Goal: Task Accomplishment & Management: Manage account settings

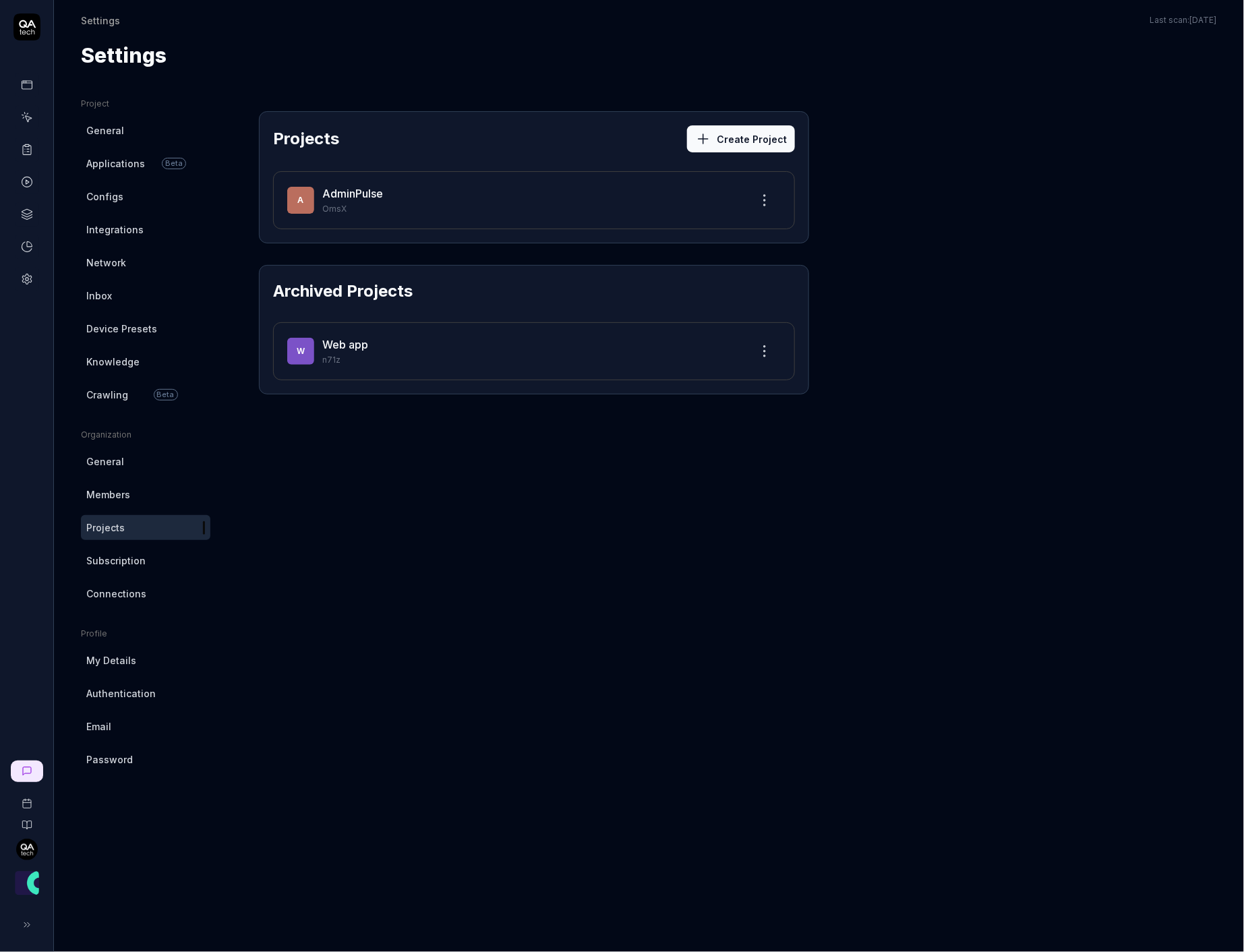
click at [28, 73] on link at bounding box center [27, 85] width 24 height 24
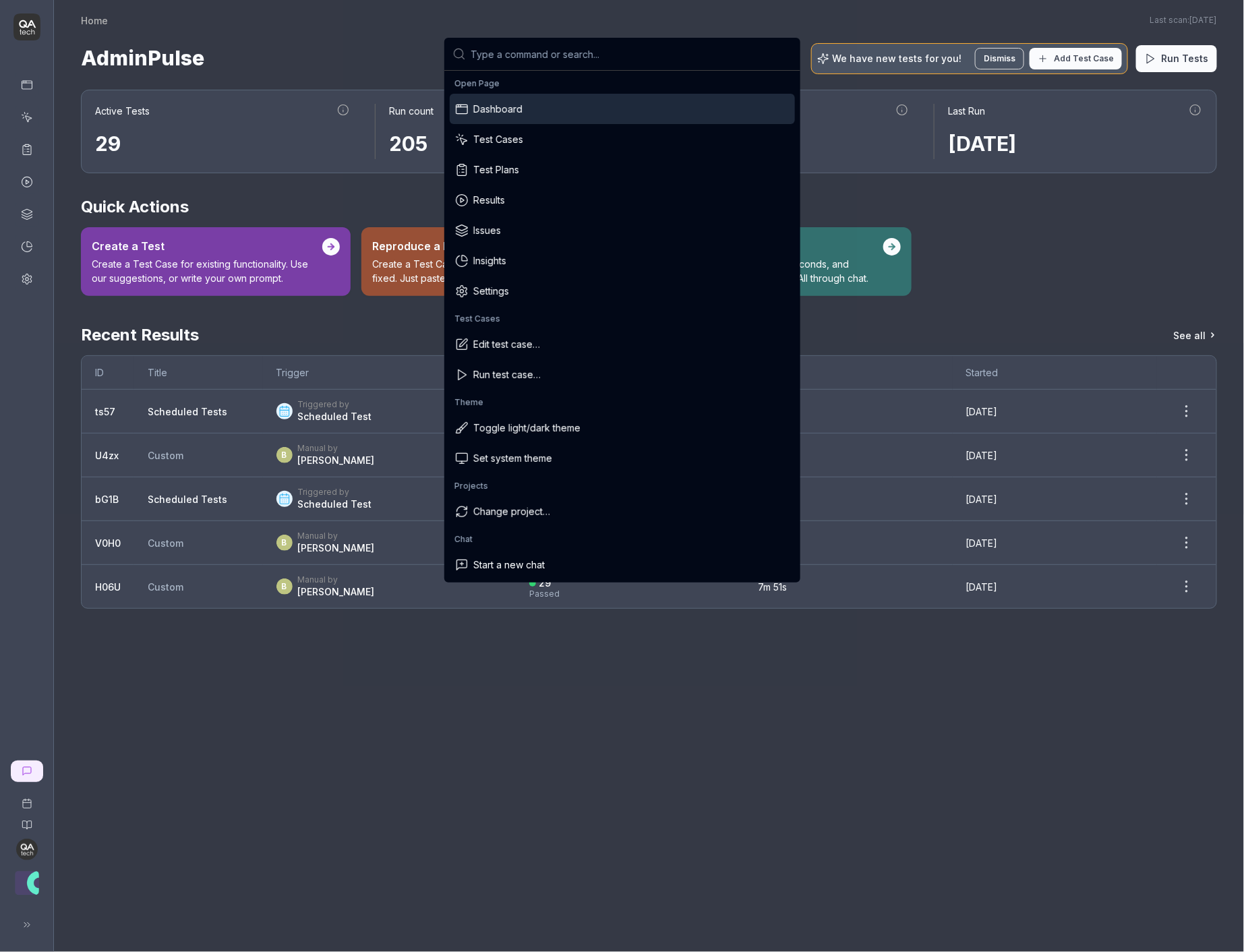
type input "a"
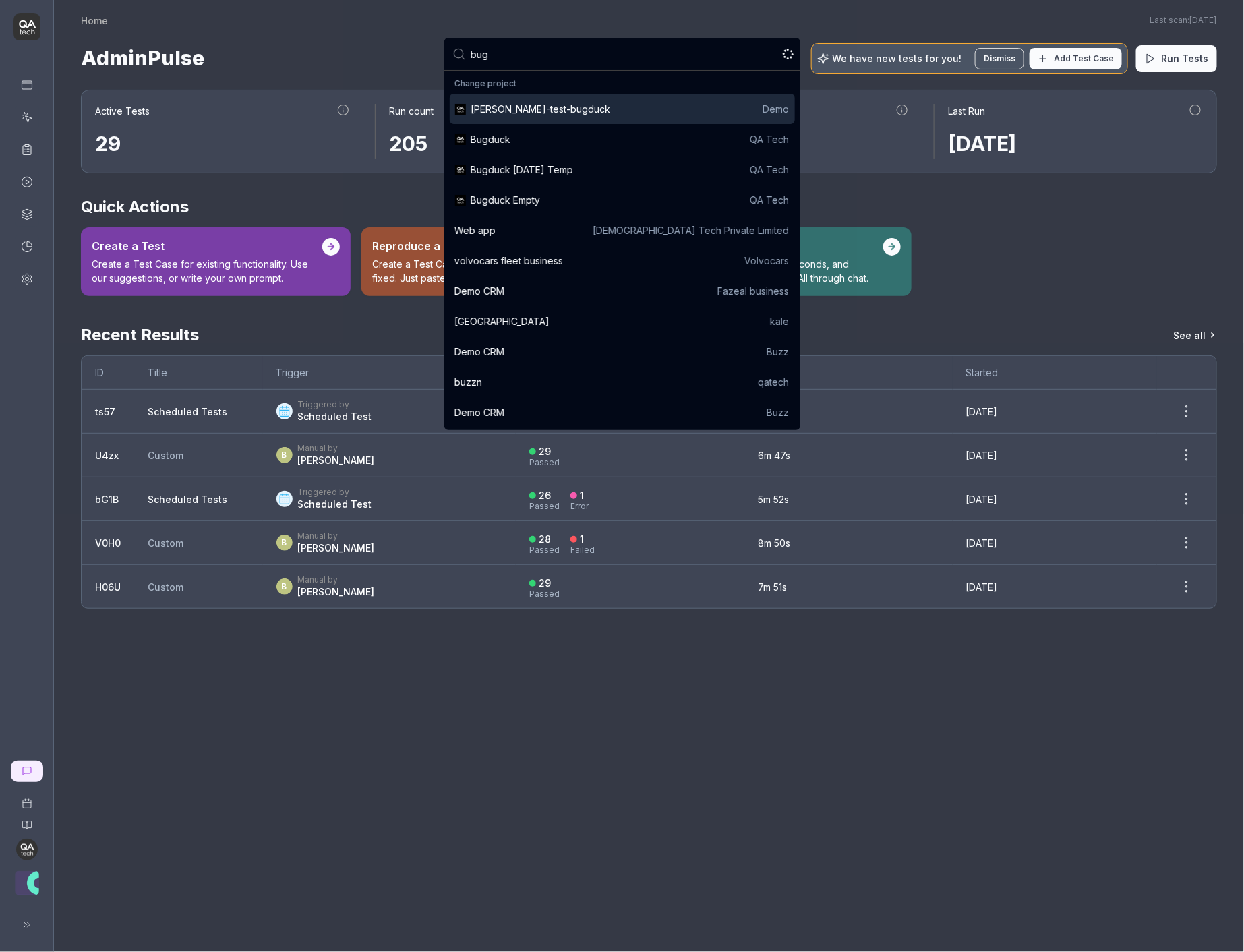
type input "bugd"
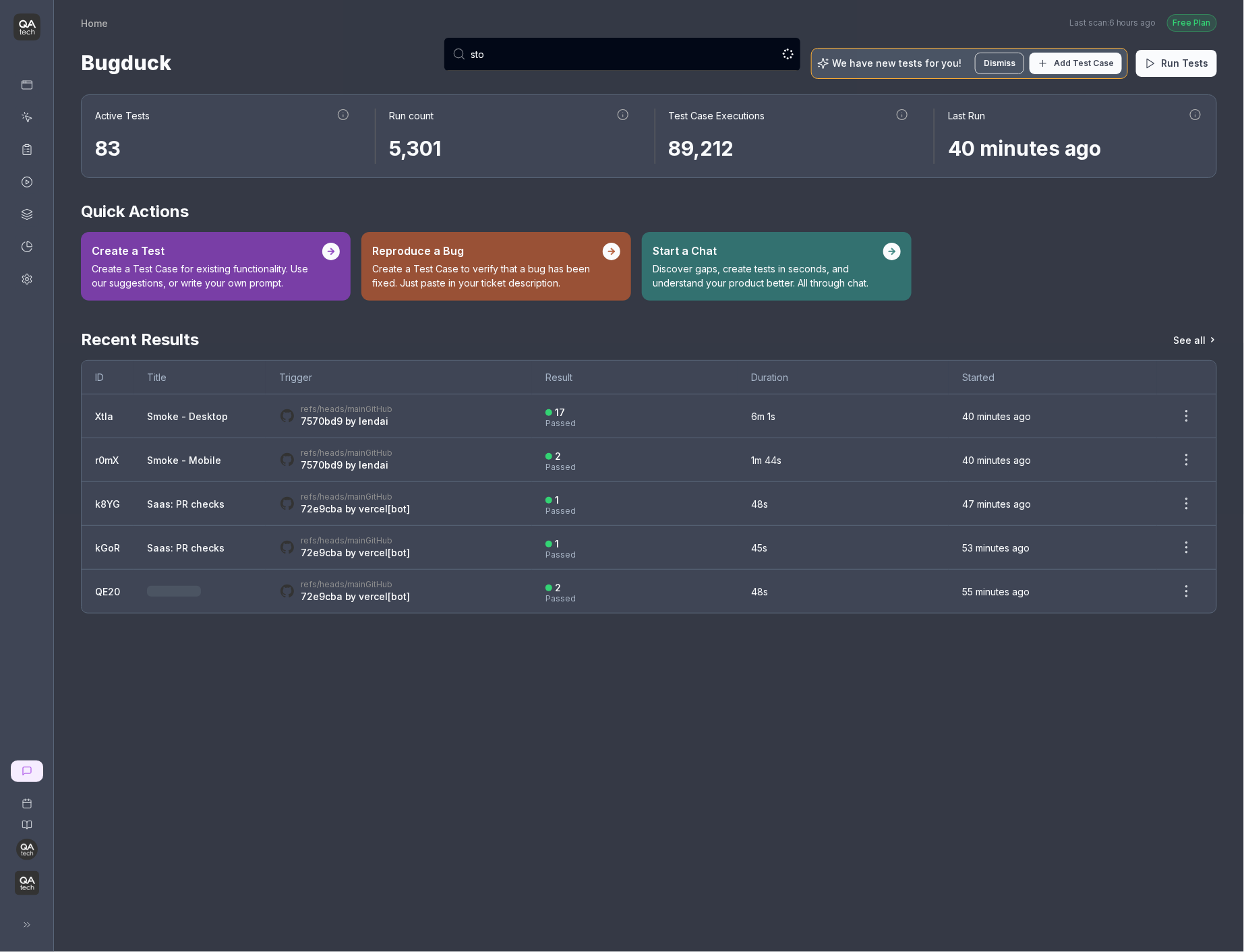
type input "stop"
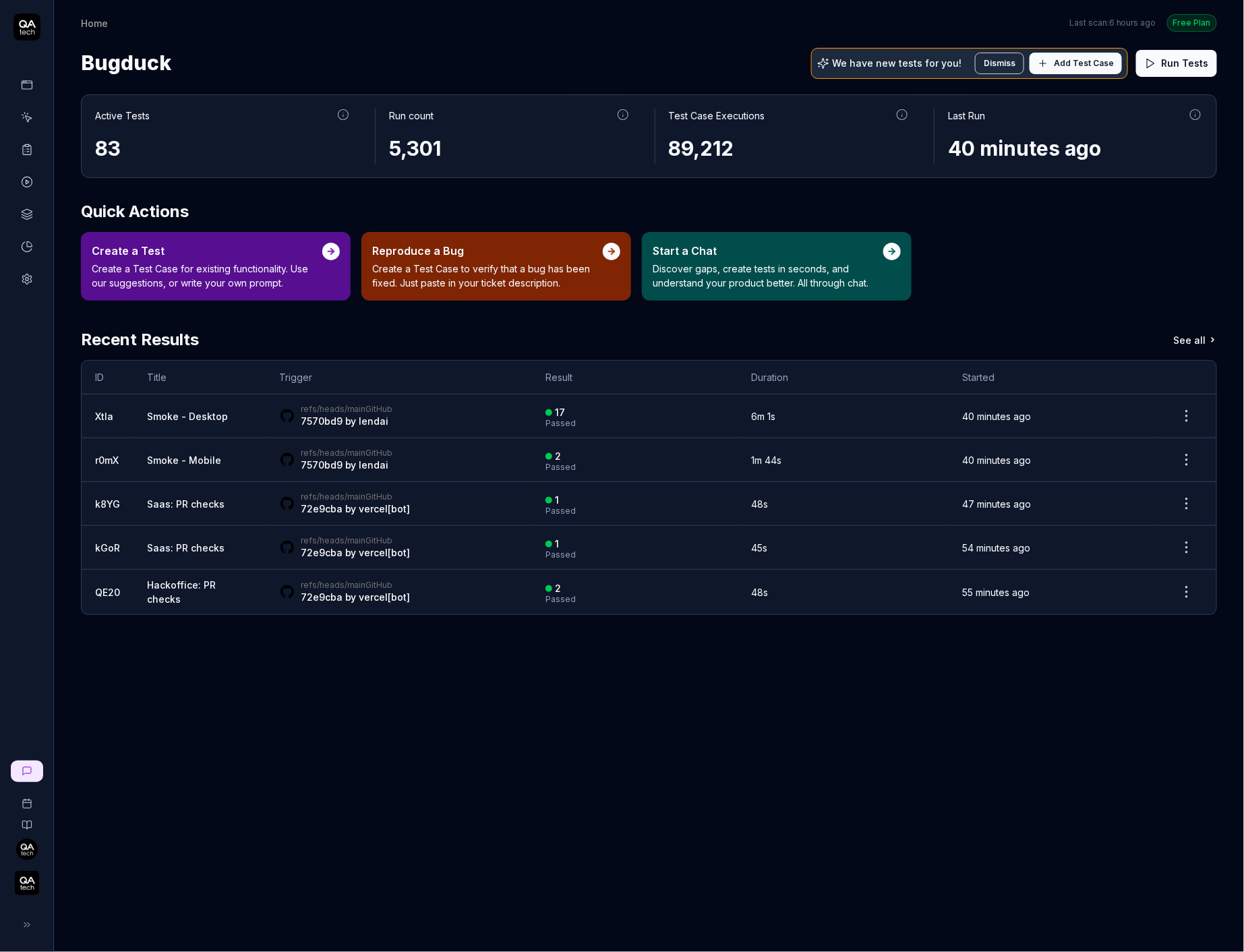
click at [26, 926] on icon at bounding box center [26, 924] width 11 height 11
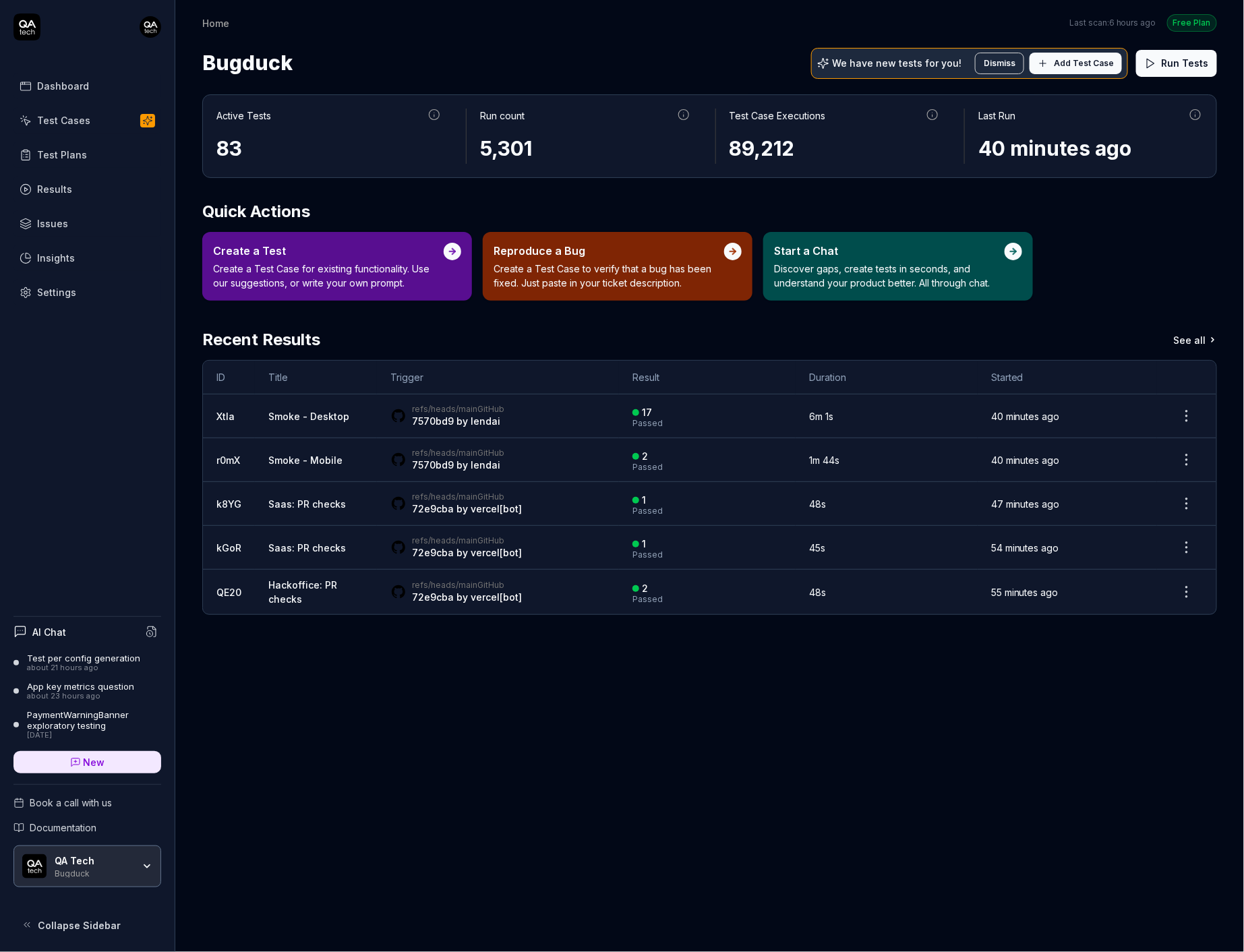
click at [151, 31] on html "Dashboard Test Cases Test Plans Results Issues Insights Settings AI Chat Test p…" at bounding box center [622, 476] width 1244 height 952
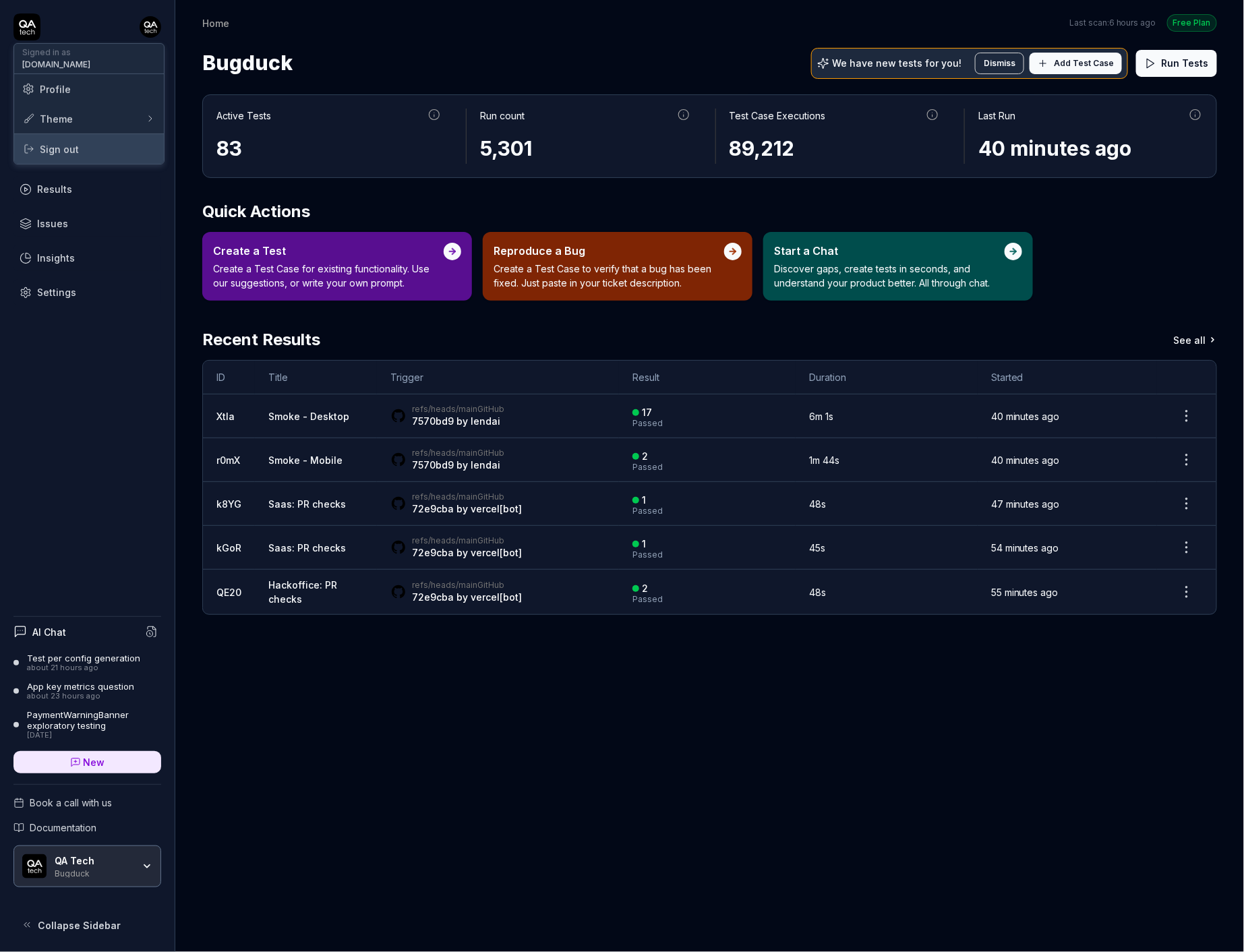
click at [59, 149] on span "Sign out" at bounding box center [59, 148] width 39 height 14
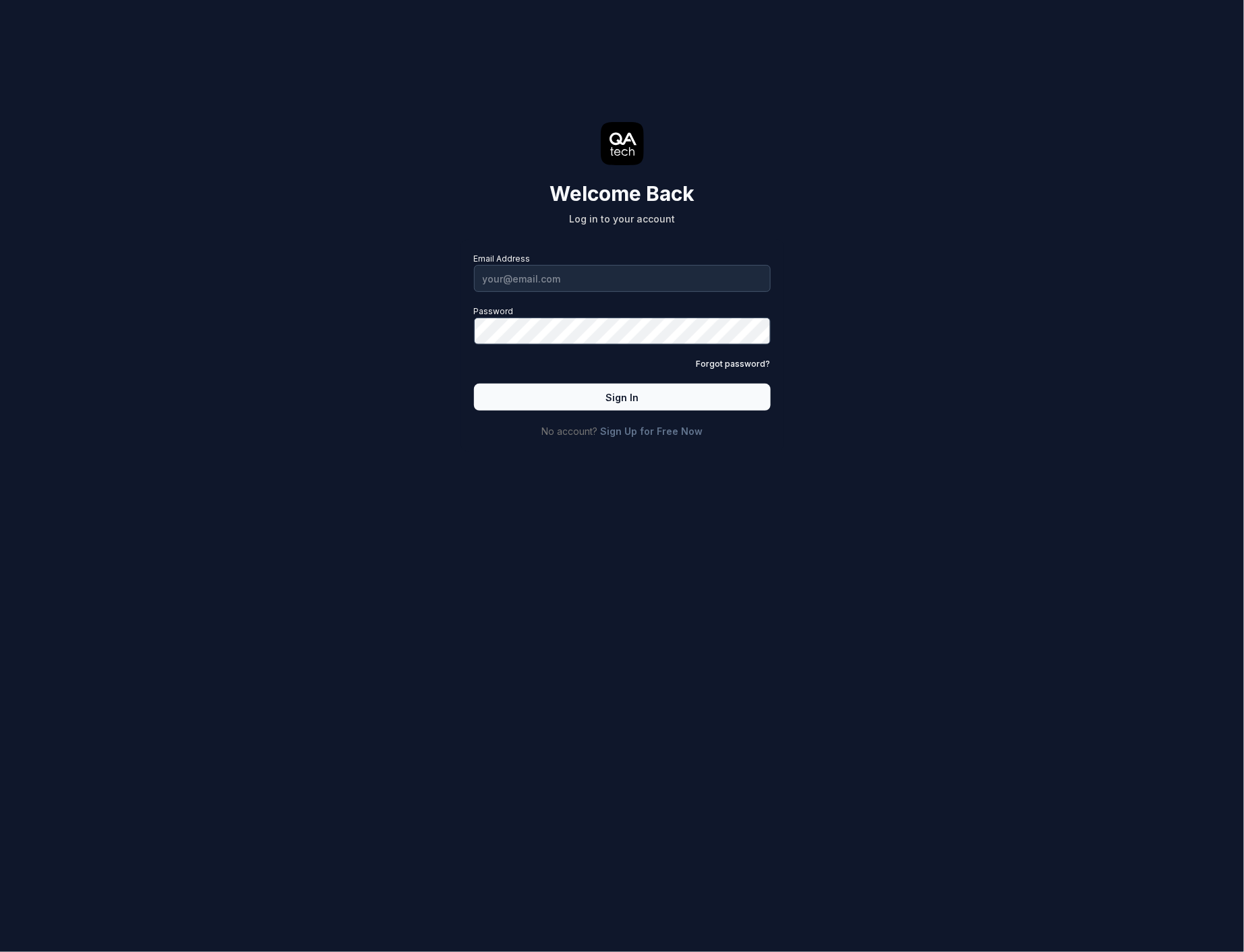
click at [565, 297] on div "Email Address Password Forgot password? Sign In" at bounding box center [622, 331] width 297 height 158
click at [560, 280] on input "Email Address" at bounding box center [622, 278] width 297 height 27
type input "albin.ekblom@qa.tech"
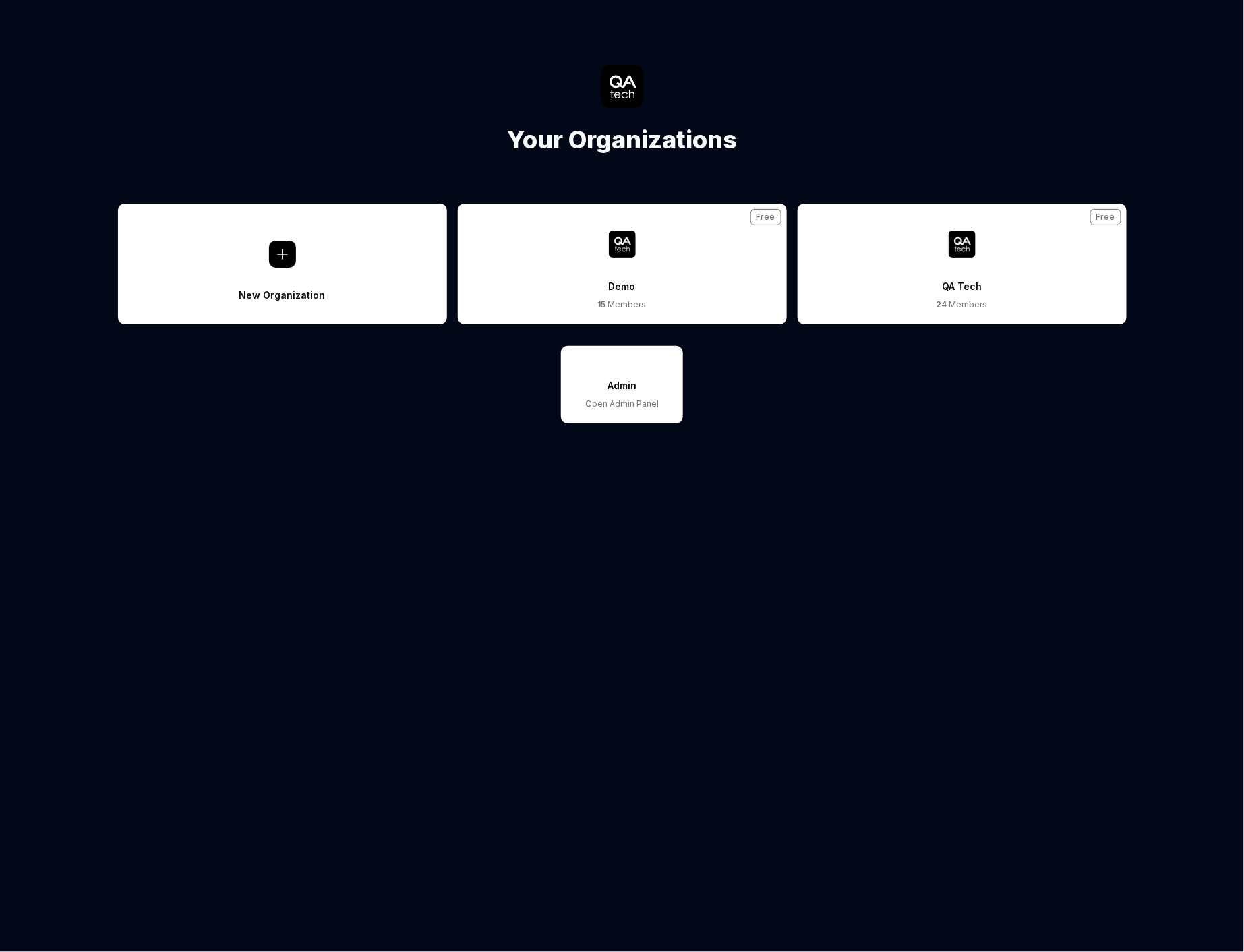
click at [954, 266] on div "QA Tech" at bounding box center [962, 278] width 40 height 41
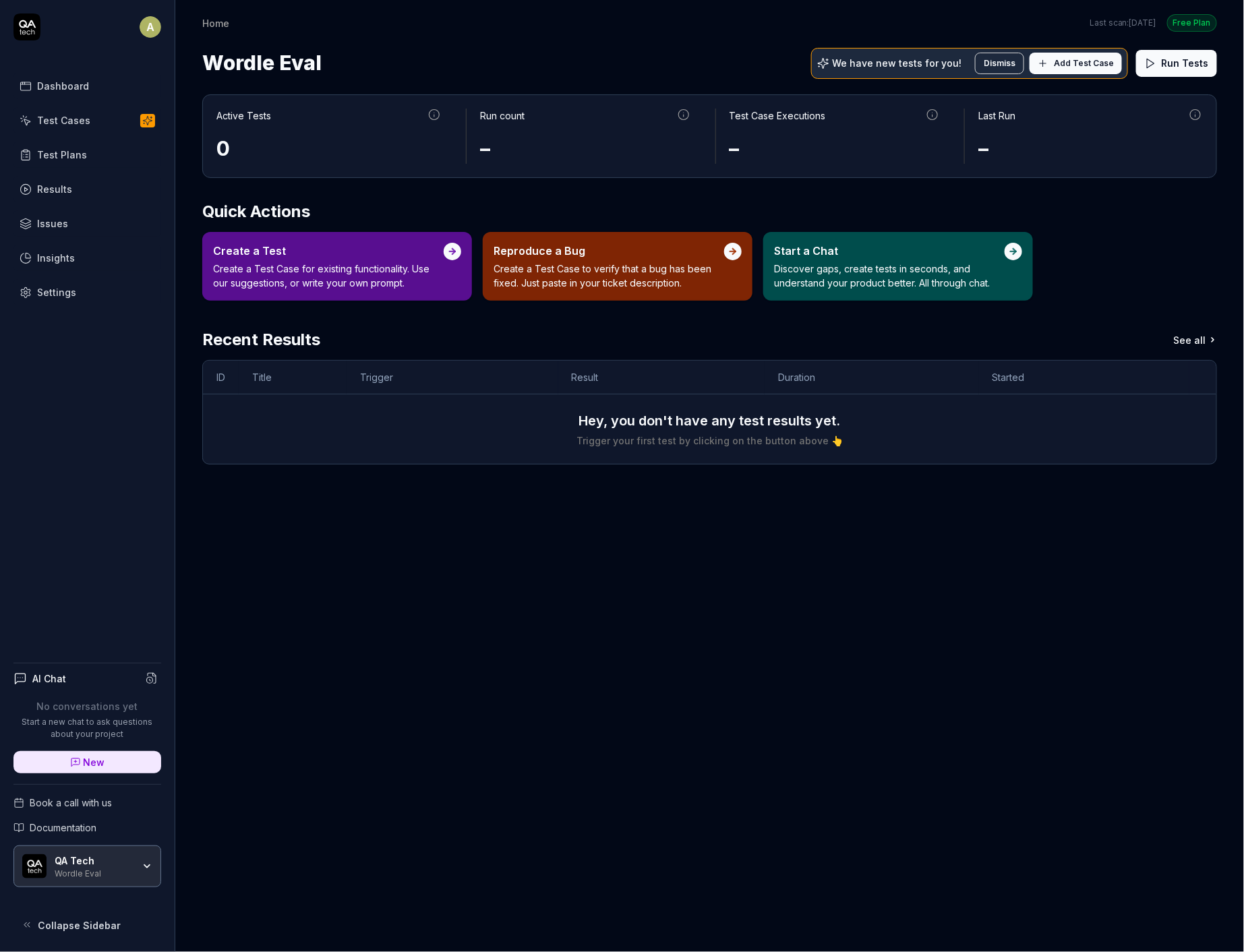
click at [133, 839] on div "AI Chat No conversations yet Start a new chat to ask questions about your proje…" at bounding box center [87, 794] width 175 height 286
click at [136, 866] on div "QA Tech Wordle Eval" at bounding box center [98, 866] width 87 height 23
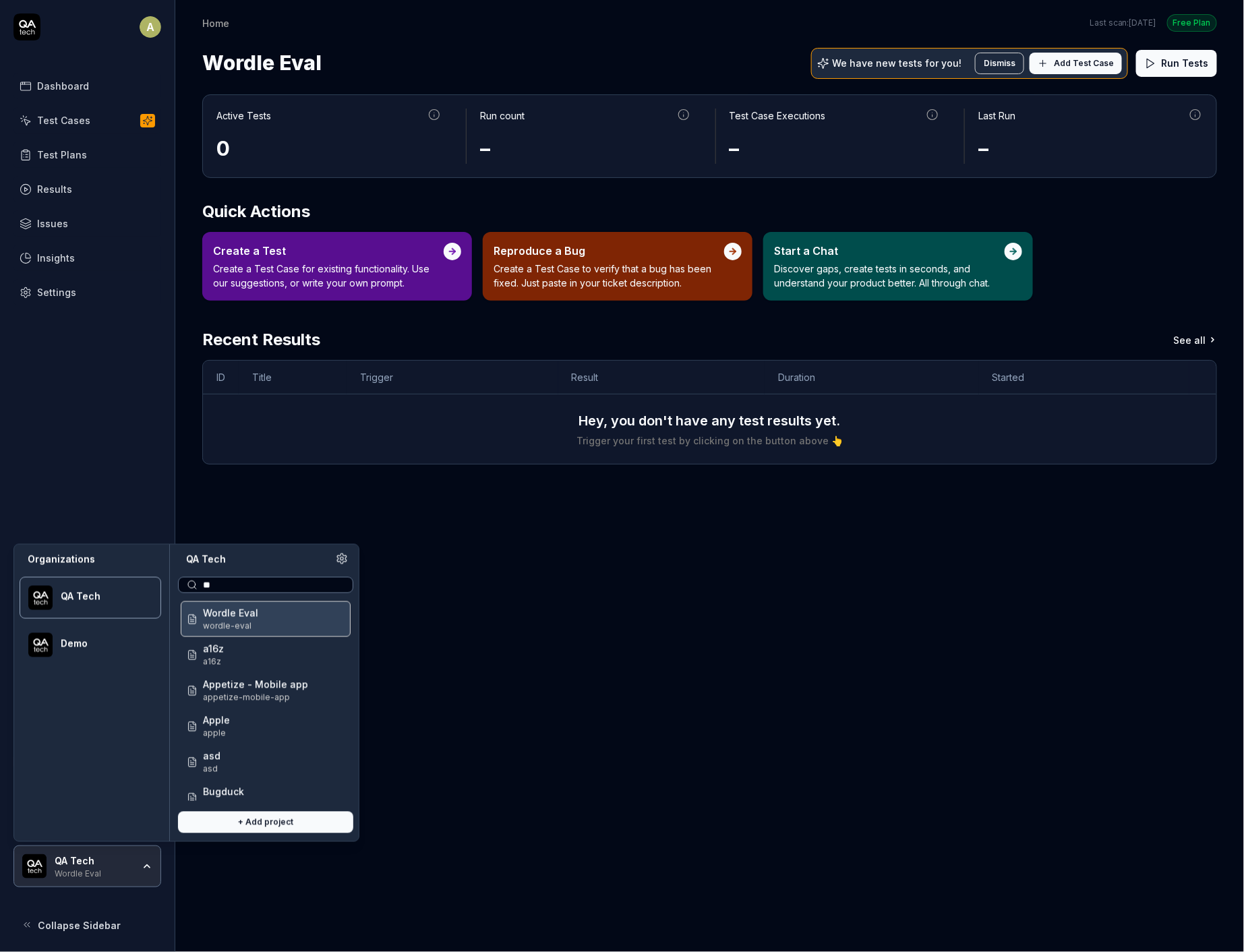
type input "***"
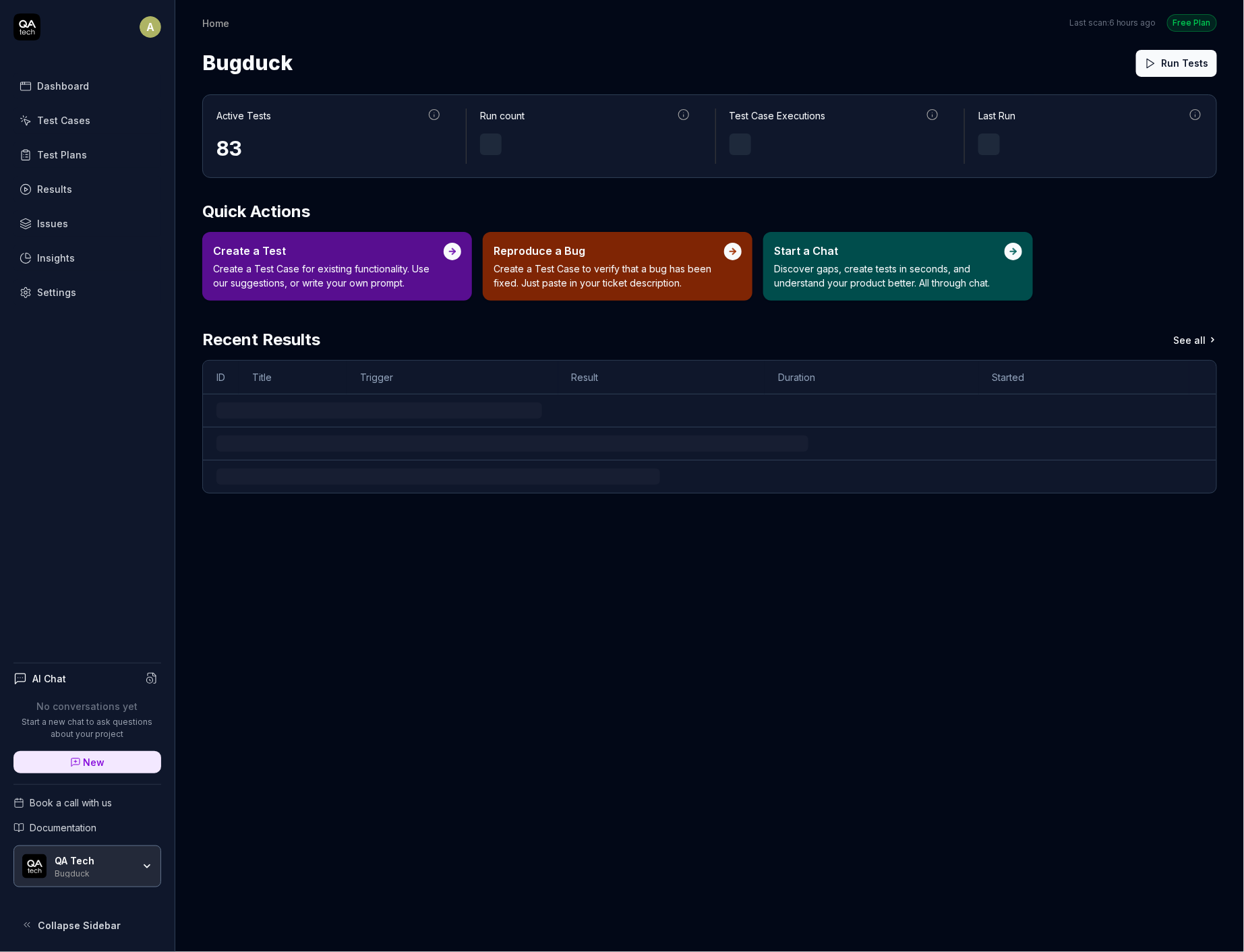
click at [79, 296] on link "Settings" at bounding box center [87, 292] width 148 height 26
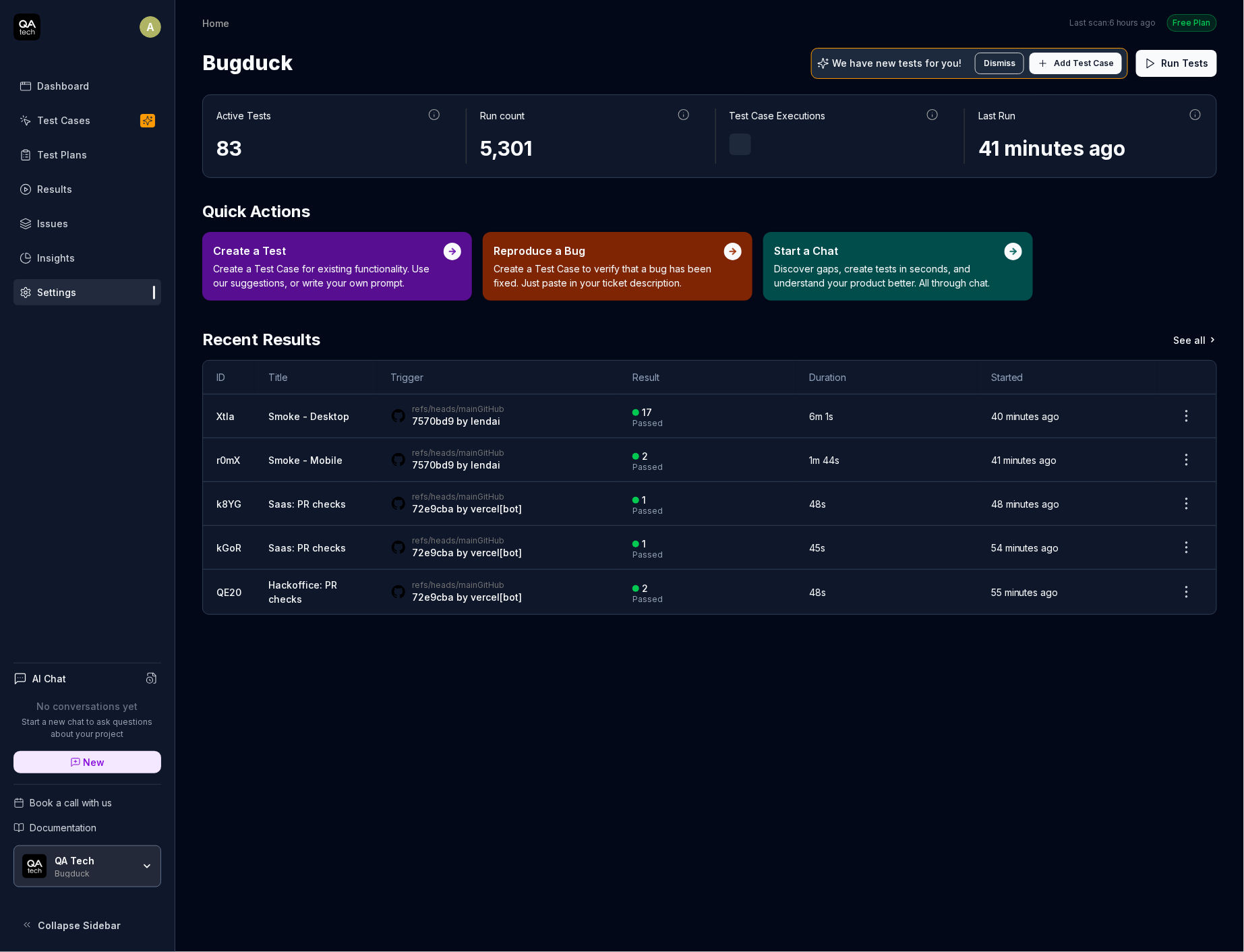
click at [108, 286] on link "Settings" at bounding box center [87, 292] width 148 height 26
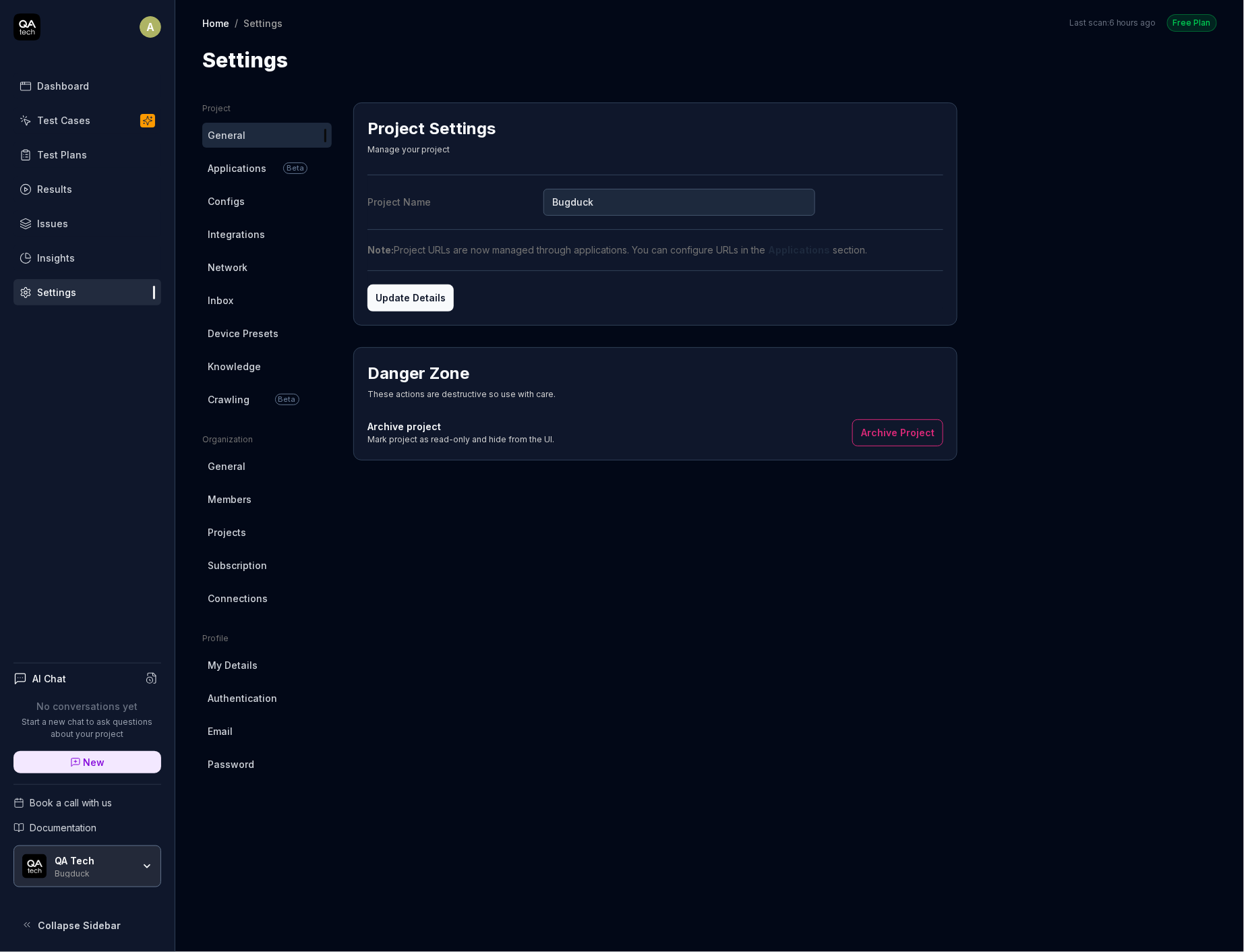
click at [245, 592] on span "Connections" at bounding box center [238, 598] width 60 height 14
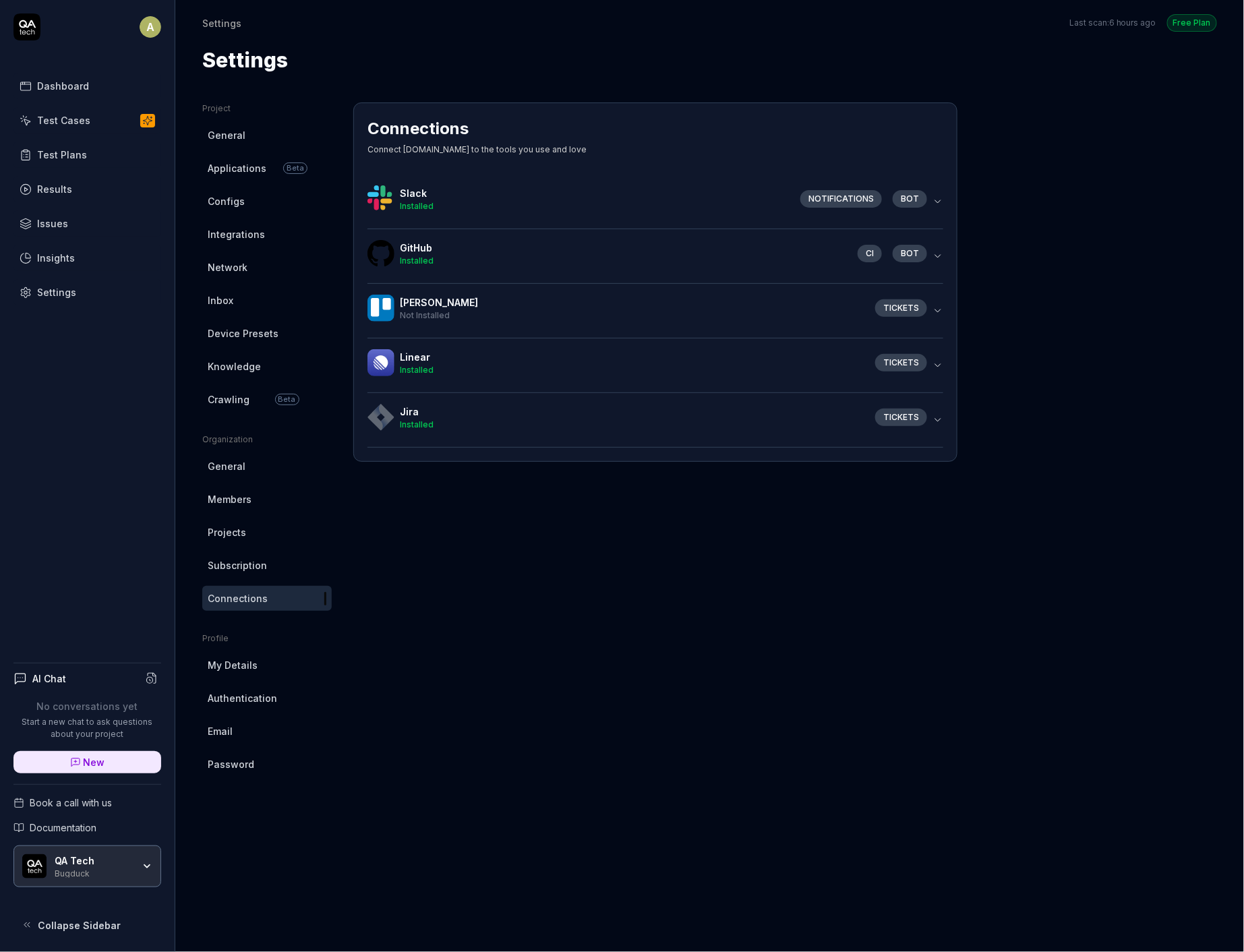
click at [546, 151] on div "Connections Connect QA.tech to the tools you use and love" at bounding box center [655, 138] width 576 height 44
click at [546, 191] on h4 "Slack" at bounding box center [595, 193] width 390 height 14
click at [538, 201] on div "Installed" at bounding box center [595, 206] width 390 height 12
click at [244, 233] on span "Integrations" at bounding box center [236, 234] width 57 height 14
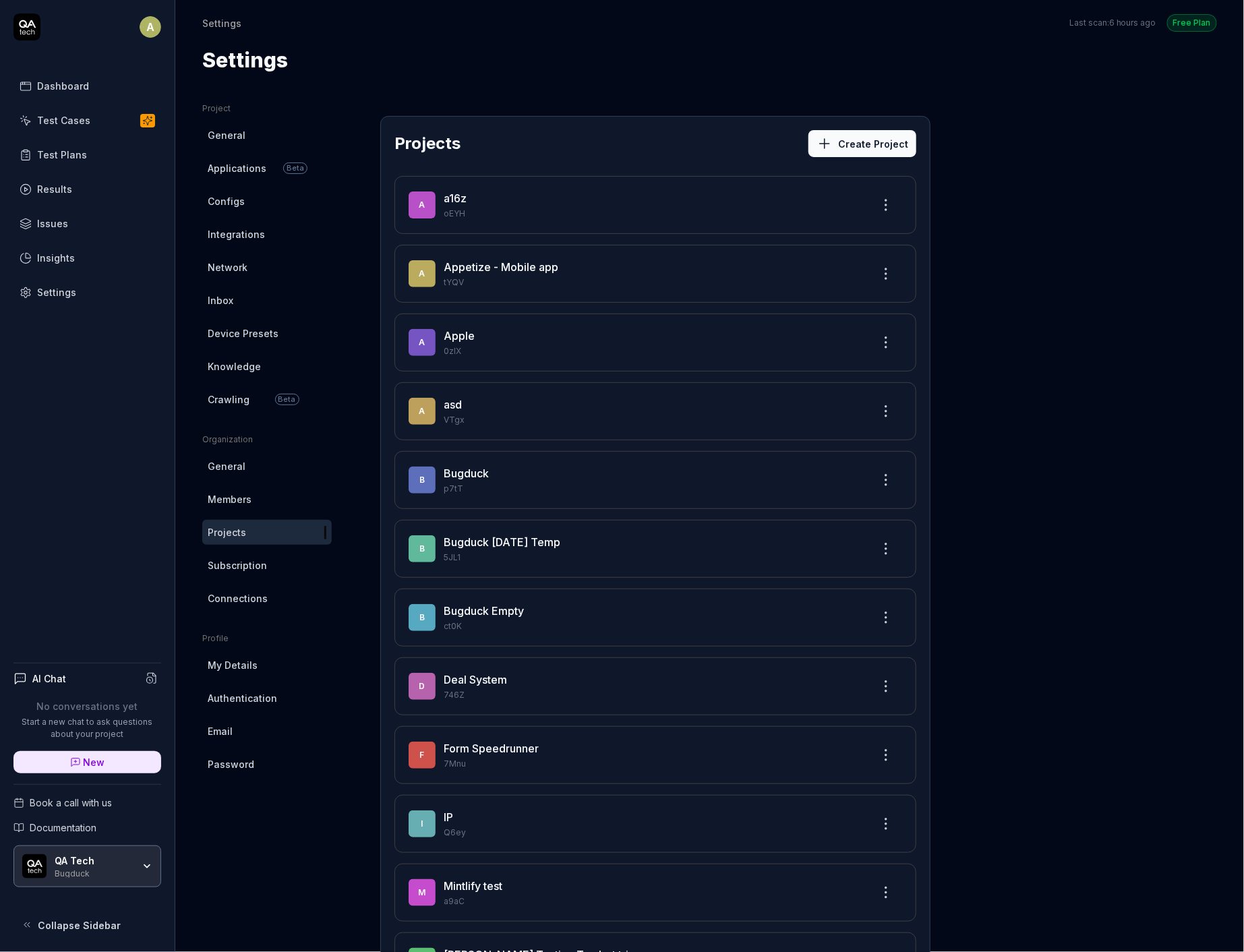
click at [243, 587] on link "Connections" at bounding box center [266, 598] width 129 height 25
click at [83, 93] on link "Dashboard" at bounding box center [87, 86] width 148 height 26
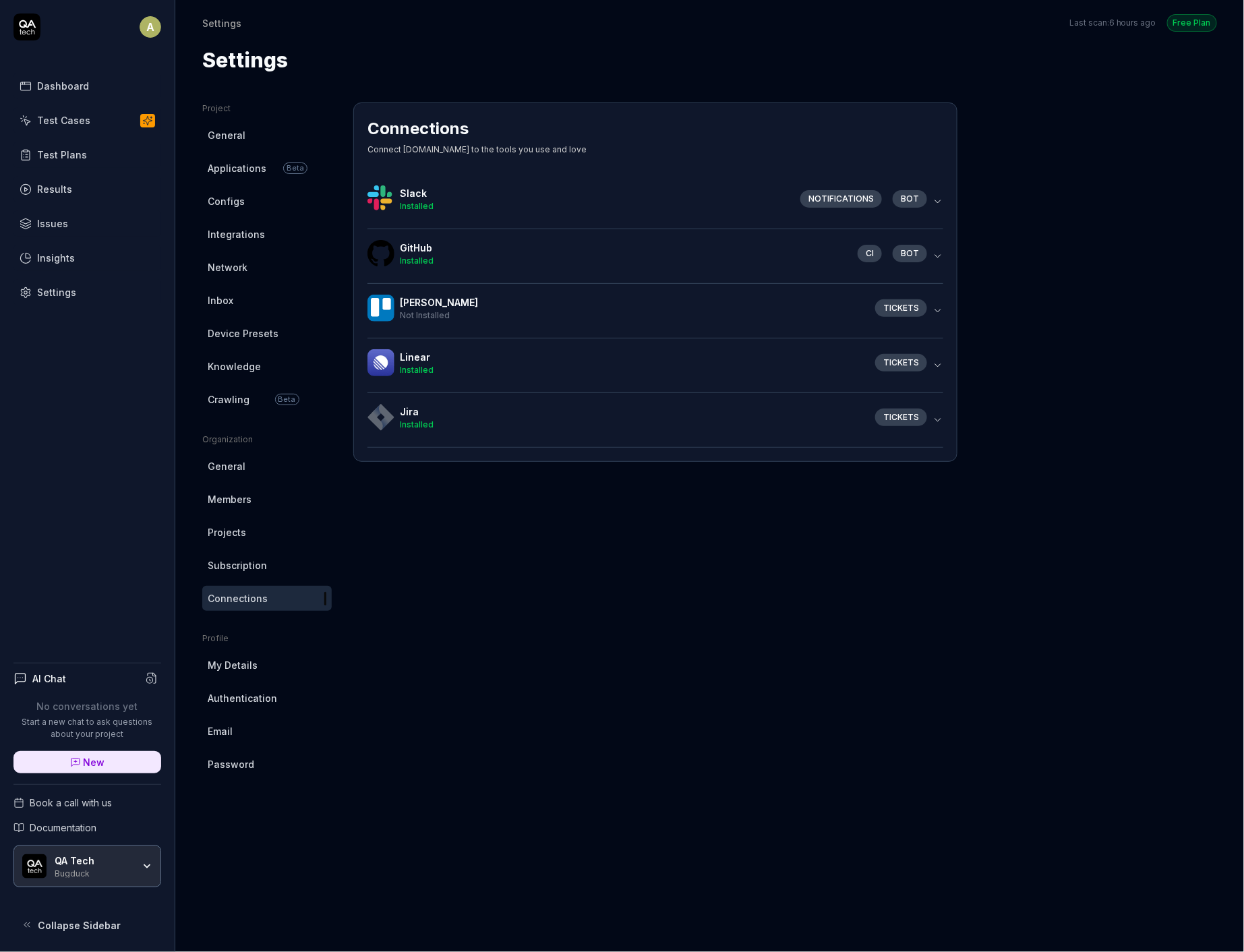
click at [457, 195] on h4 "Slack" at bounding box center [595, 193] width 390 height 14
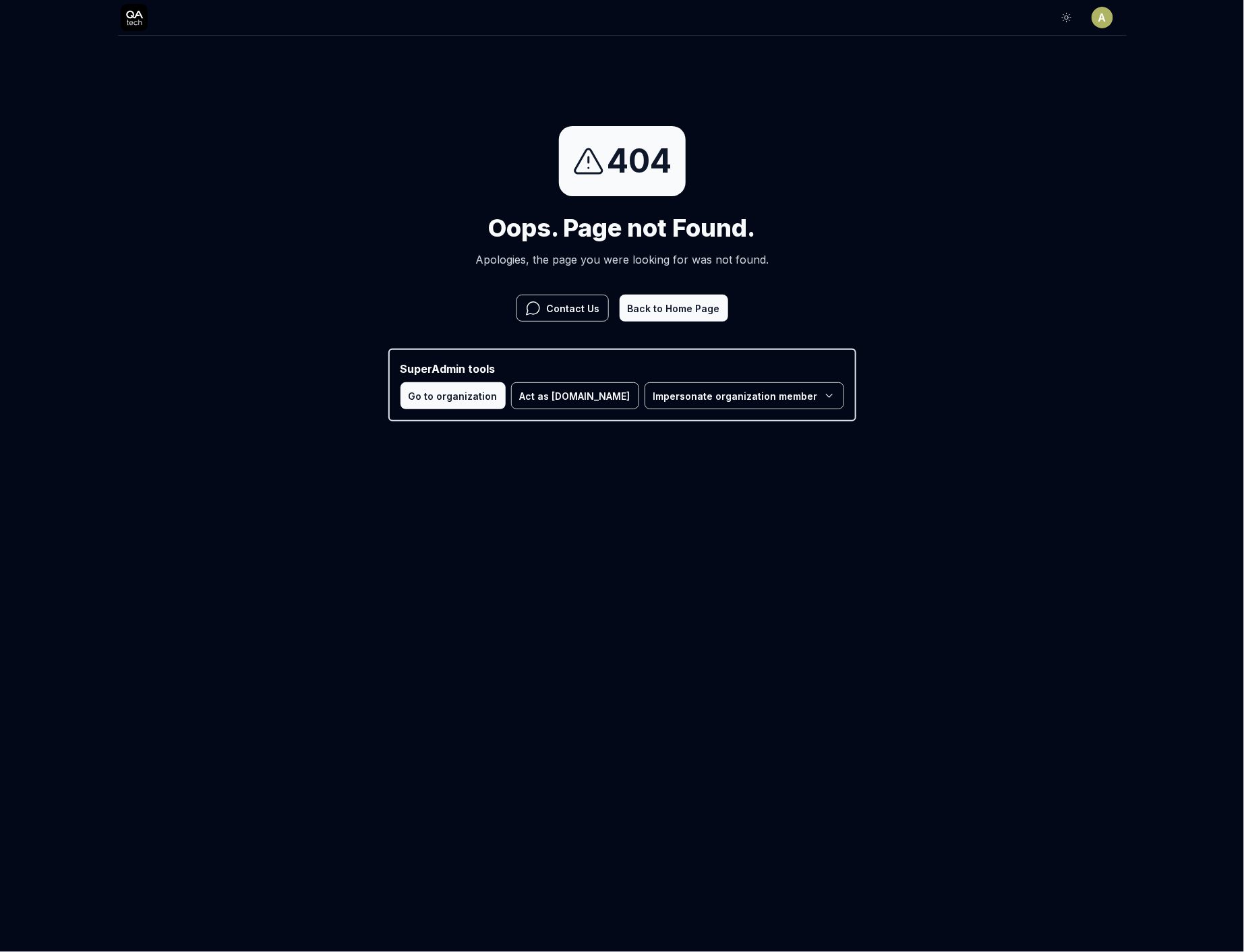
click at [578, 398] on button "Act as [DOMAIN_NAME]" at bounding box center [575, 396] width 128 height 27
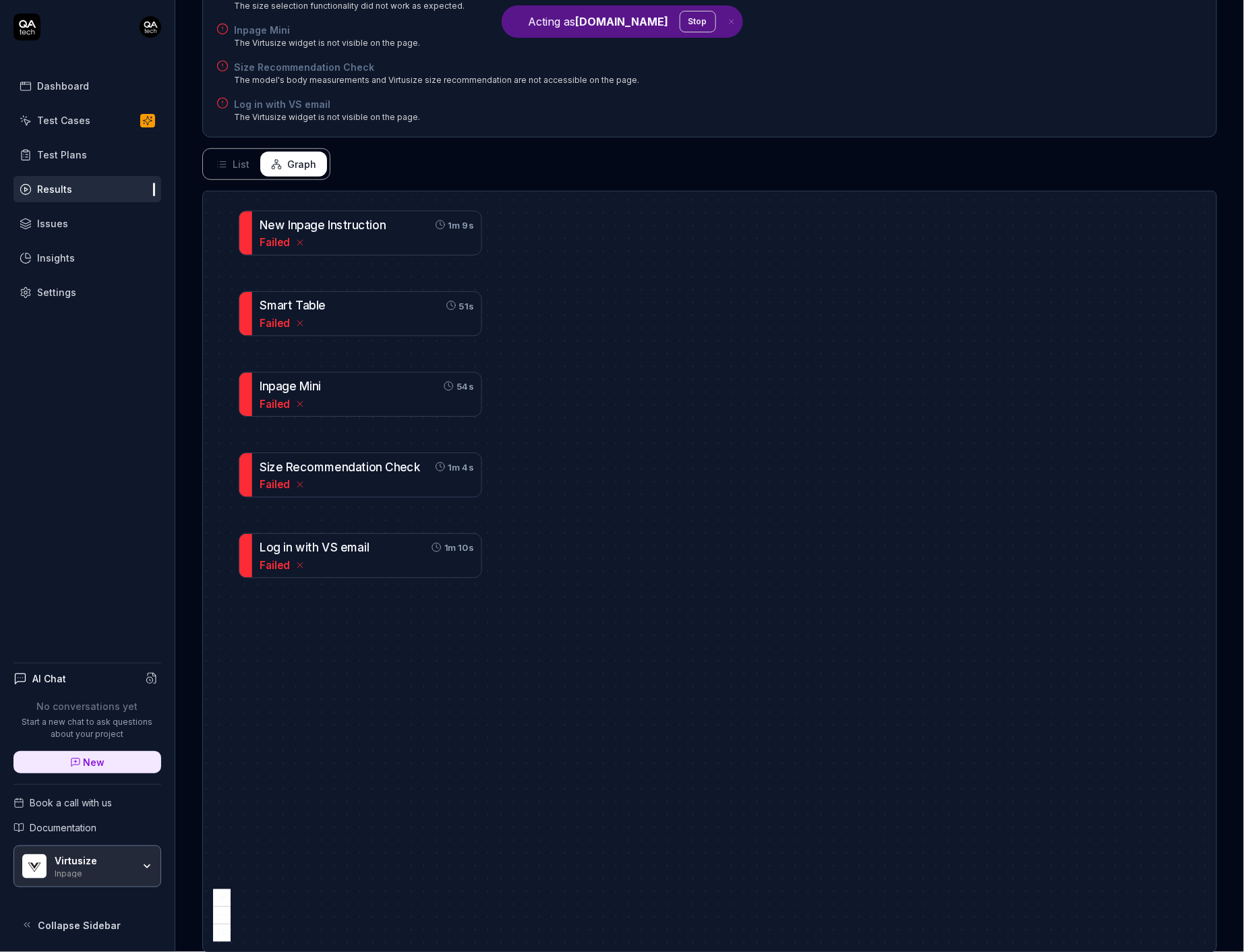
scroll to position [76, 0]
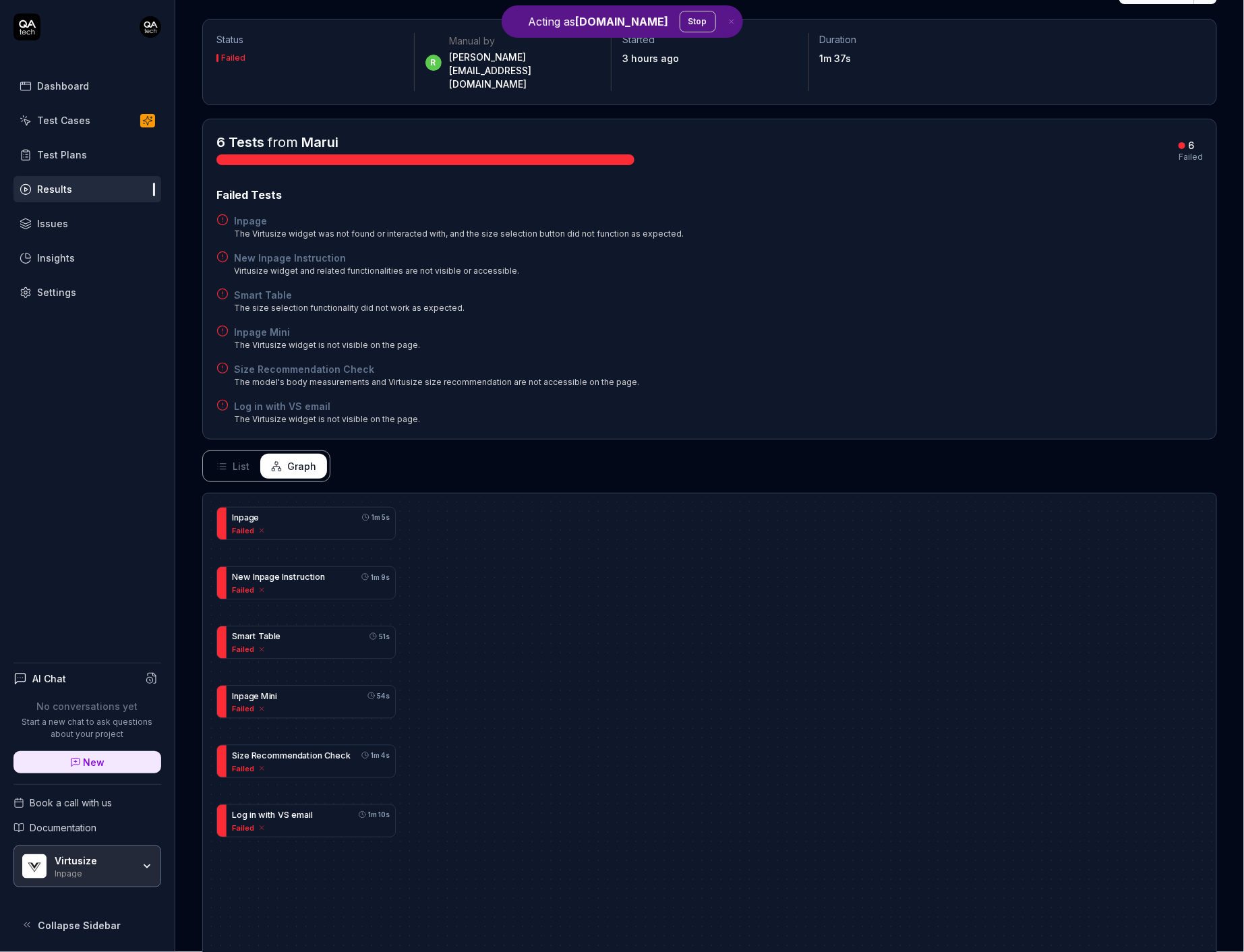
scroll to position [368, 0]
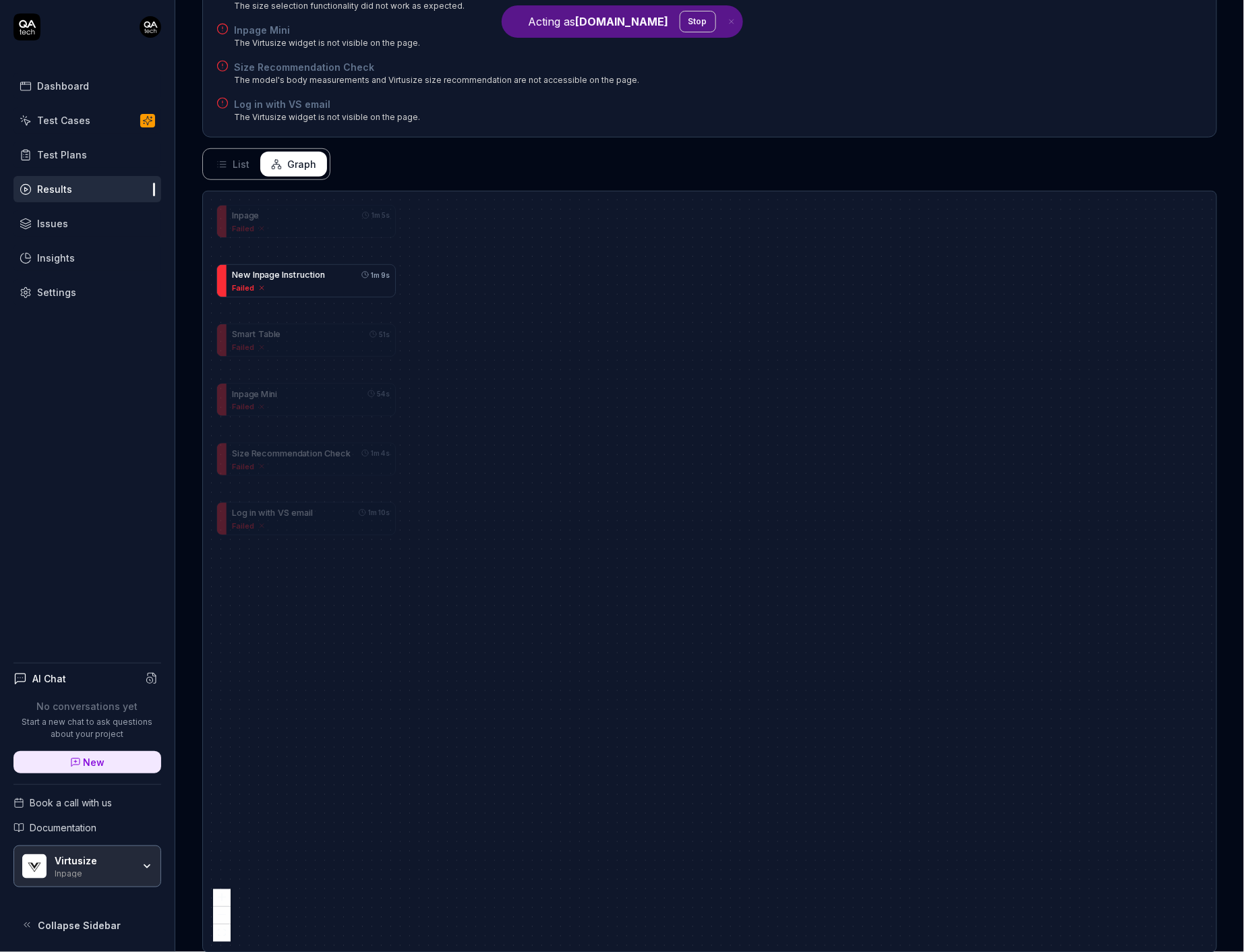
click at [316, 282] on div "Failed" at bounding box center [310, 288] width 158 height 11
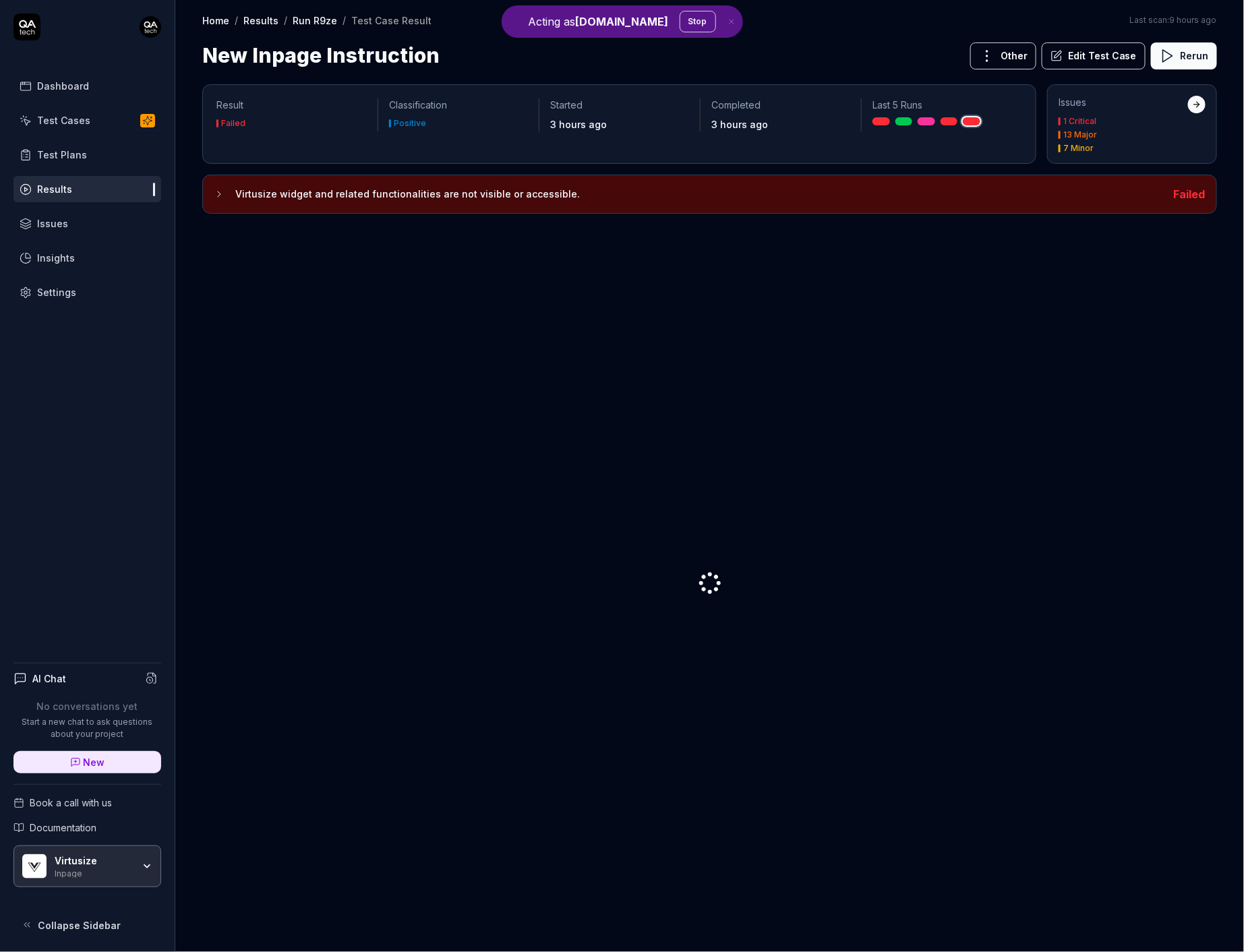
click at [74, 74] on link "Dashboard" at bounding box center [87, 86] width 148 height 26
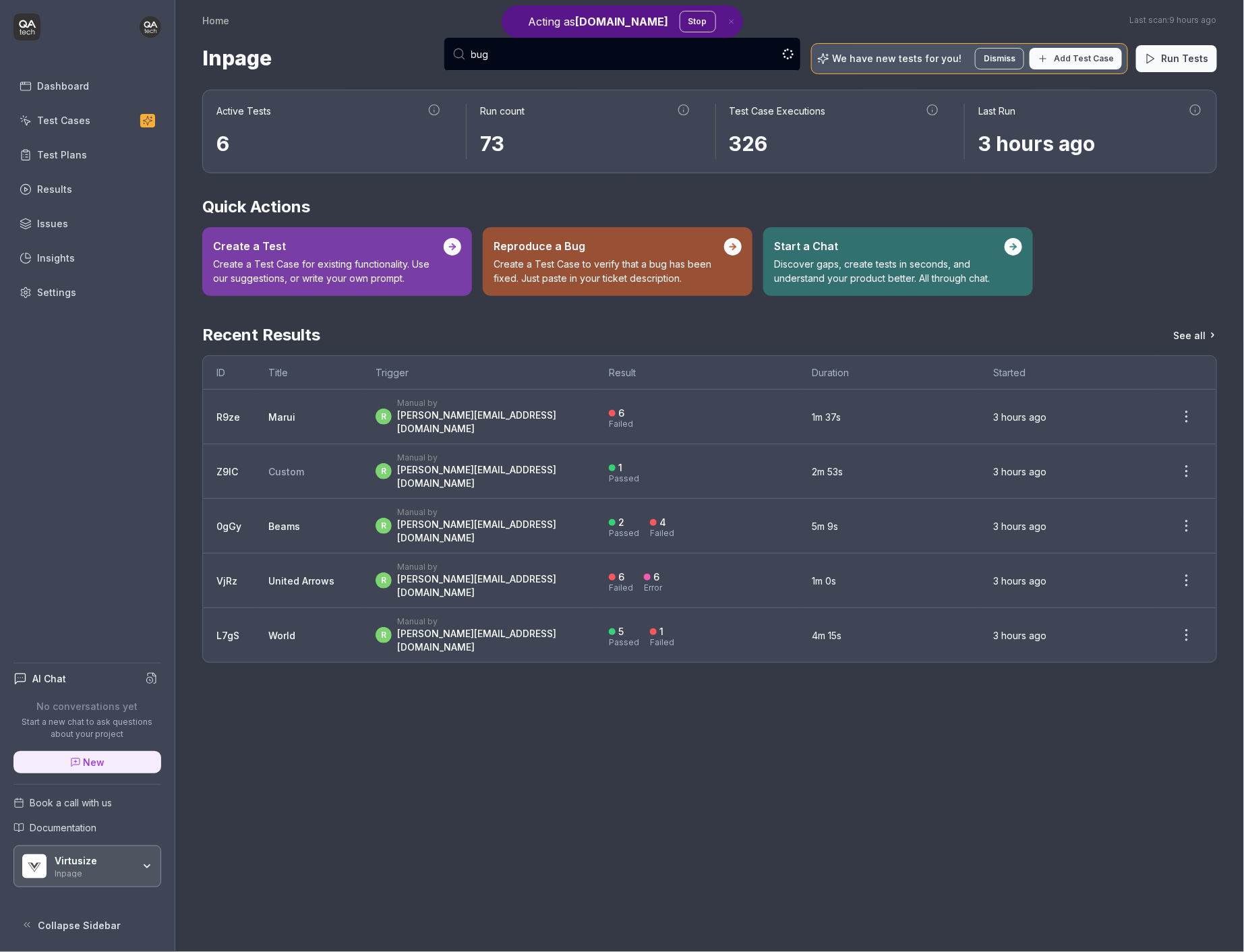
type input "bugd"
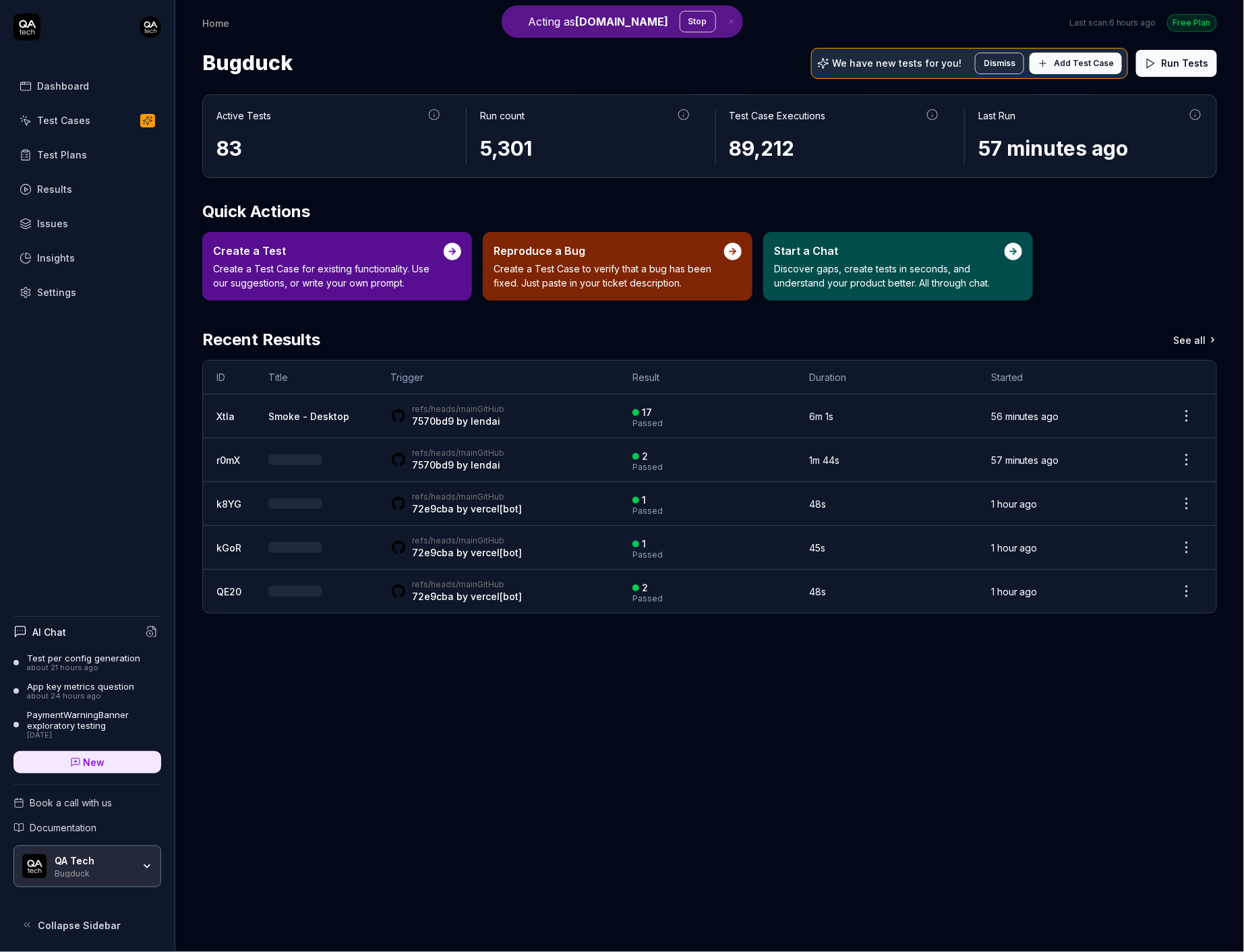
click at [679, 21] on button "Stop" at bounding box center [697, 21] width 36 height 21
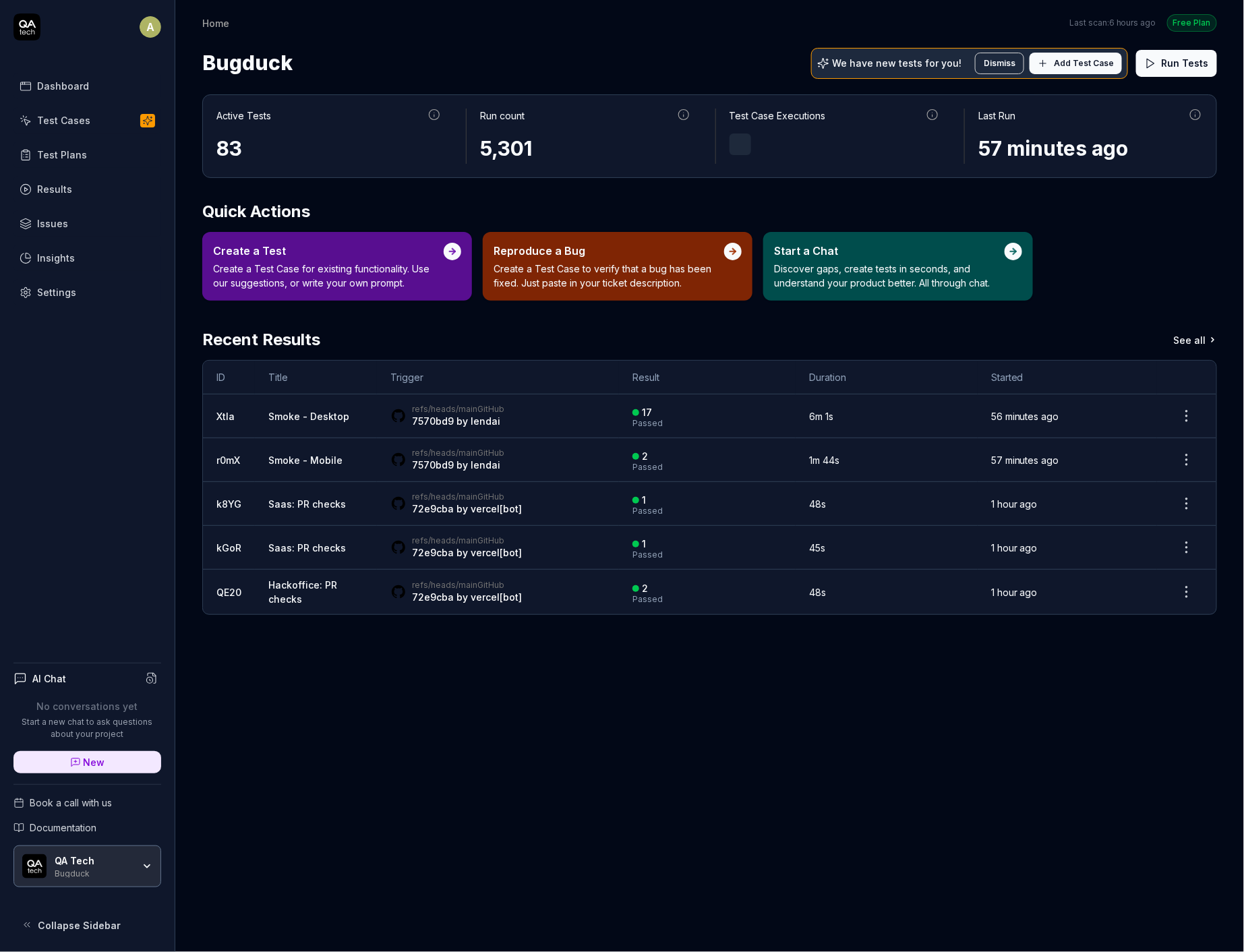
click at [93, 283] on link "Settings" at bounding box center [87, 292] width 148 height 26
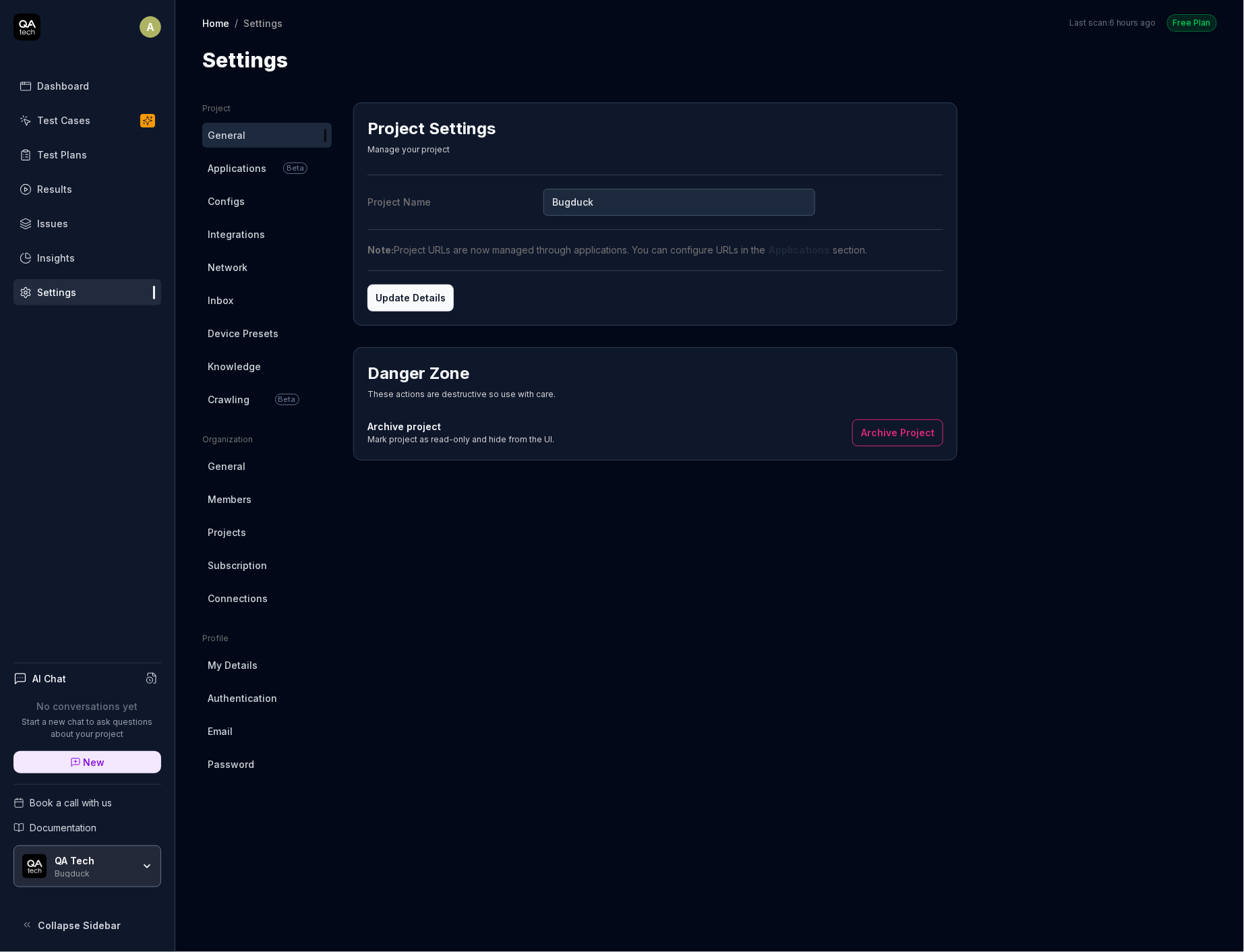
click at [261, 594] on span "Connections" at bounding box center [238, 598] width 60 height 14
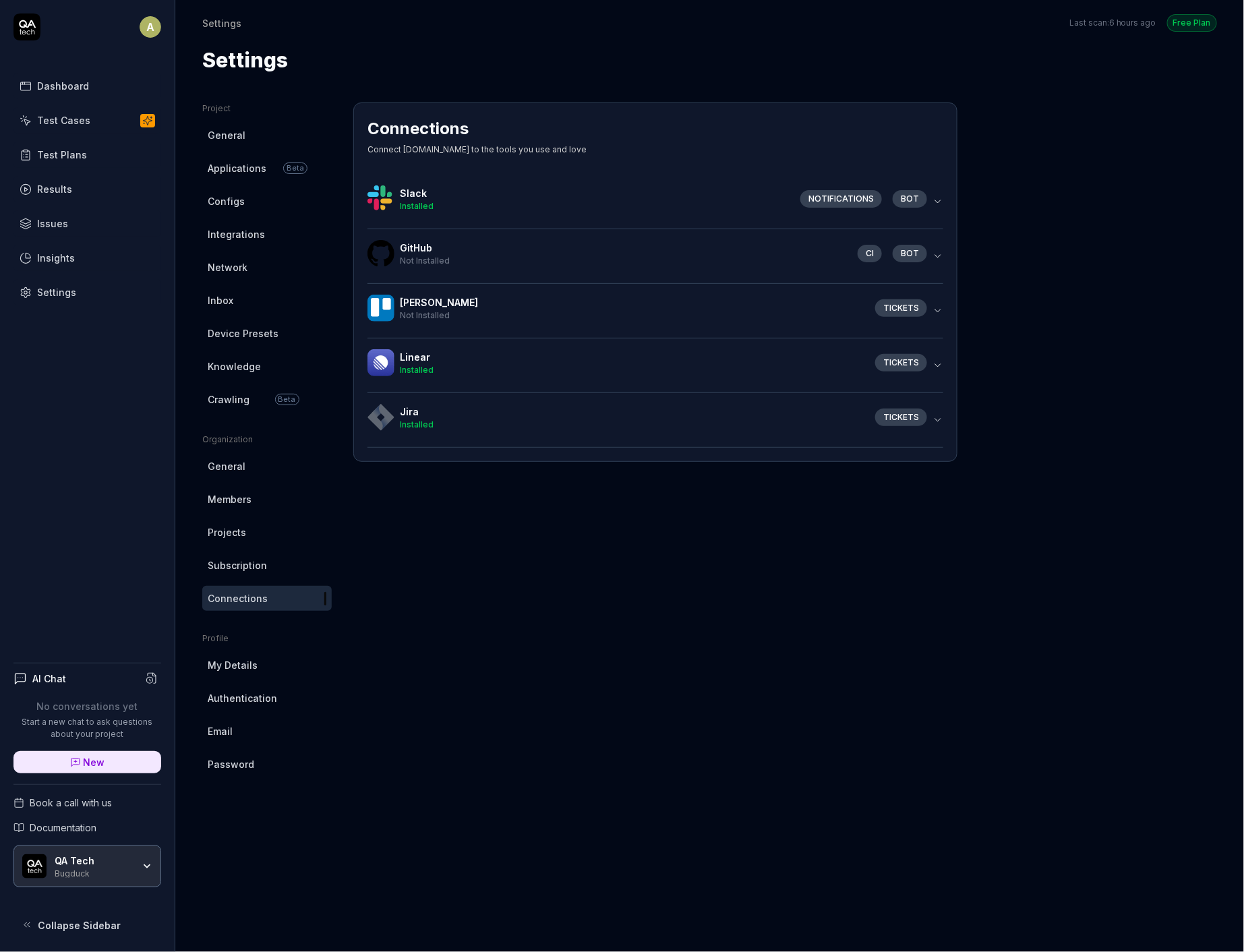
click at [704, 190] on h4 "Slack" at bounding box center [595, 193] width 390 height 14
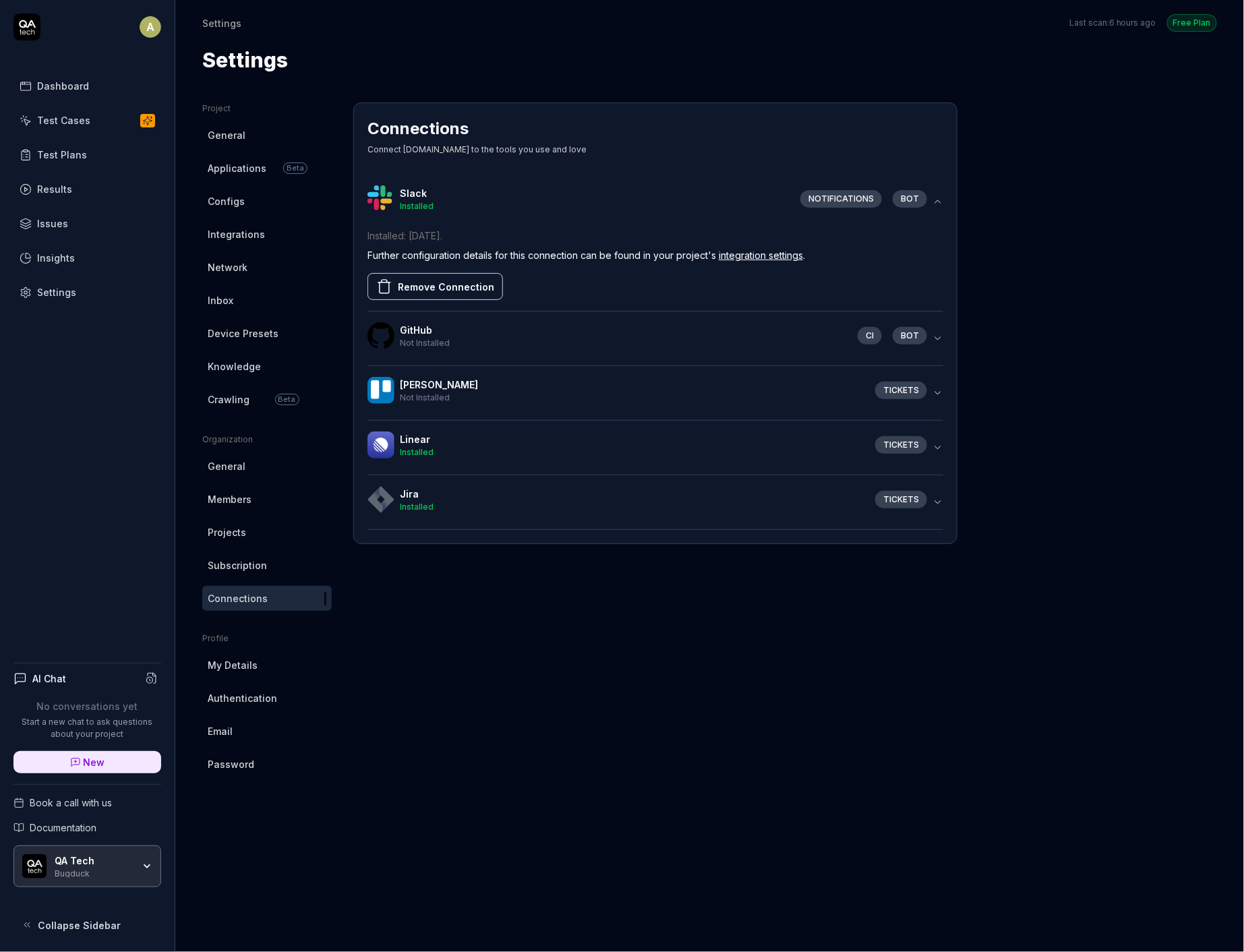
click at [451, 271] on div "Installed: Nov 29, 2023 . Further configuration details for this connection can…" at bounding box center [655, 264] width 576 height 71
click at [457, 283] on button "Remove Connection" at bounding box center [435, 287] width 136 height 27
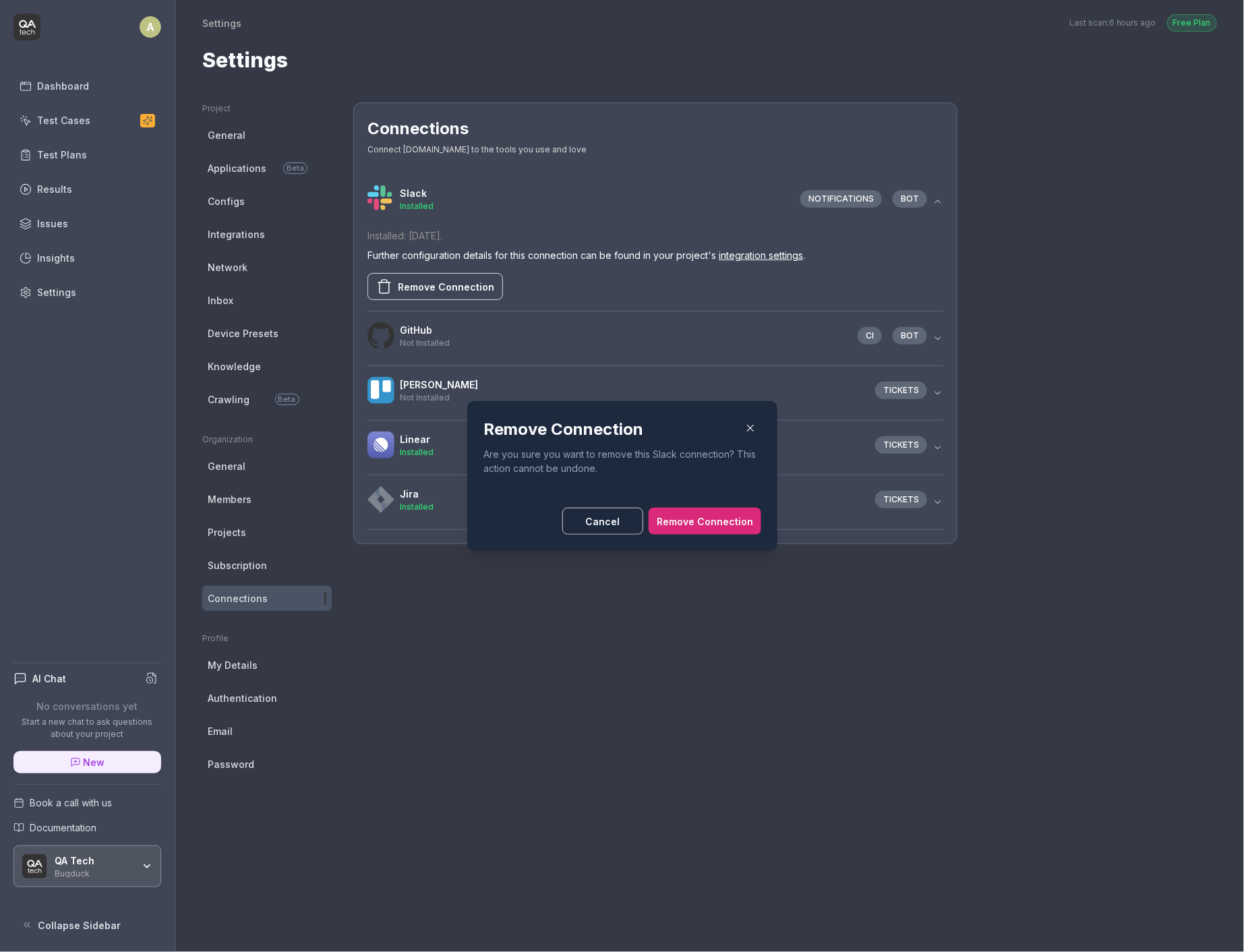
click at [700, 514] on button "Remove Connection" at bounding box center [705, 521] width 113 height 27
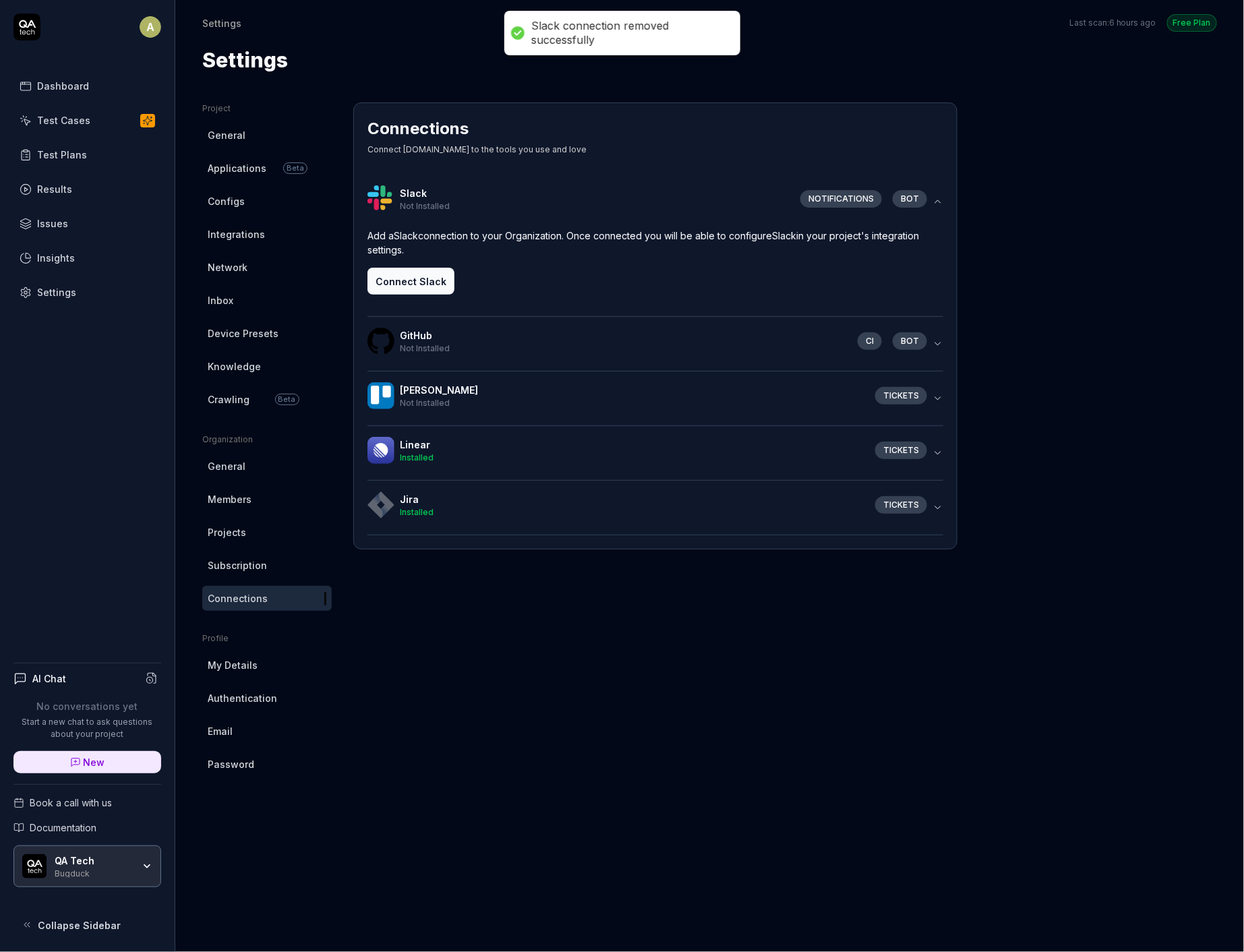
click at [435, 288] on button "Connect Slack" at bounding box center [411, 281] width 87 height 27
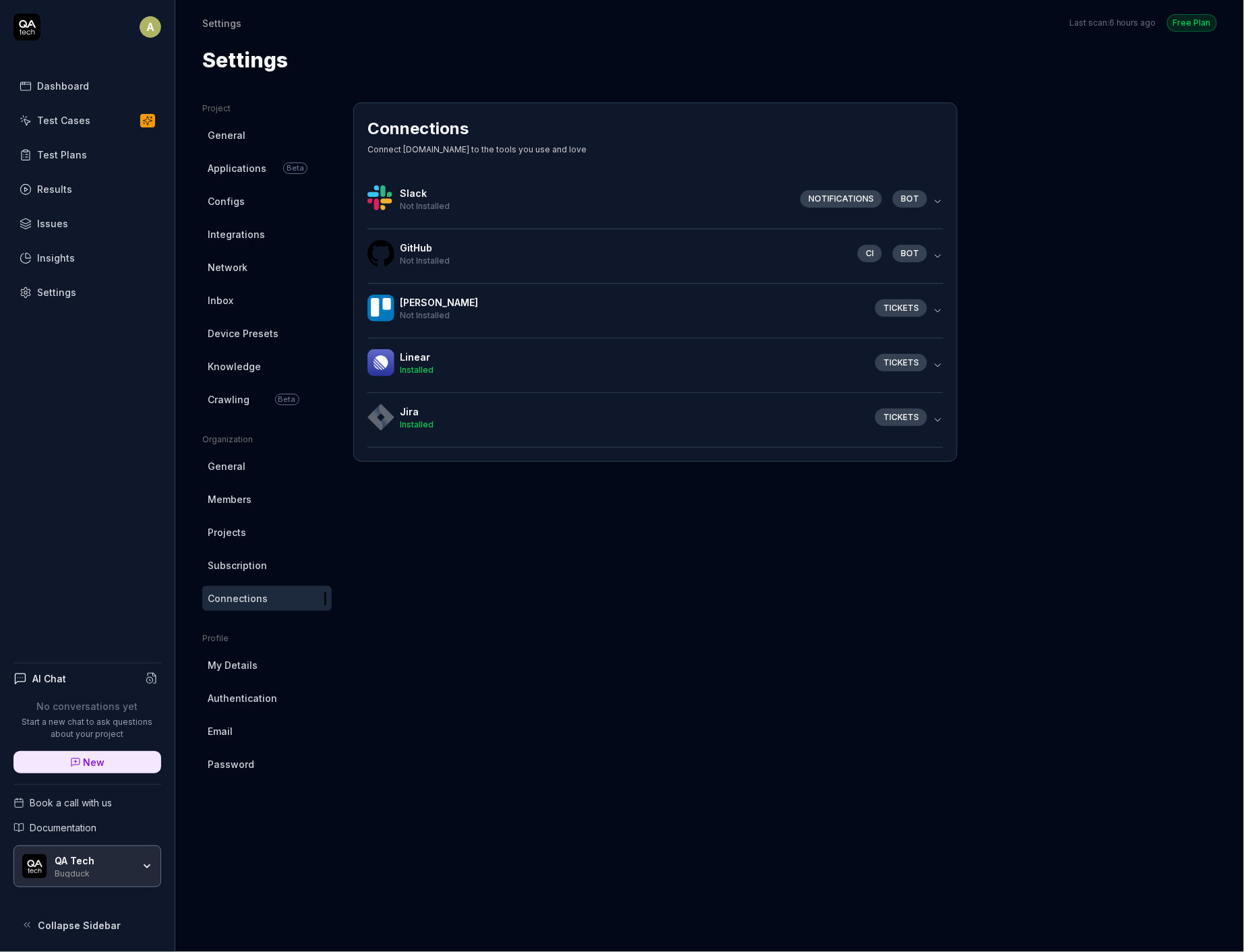
click at [520, 176] on button "Slack Not Installed Notifications bot" at bounding box center [655, 202] width 576 height 54
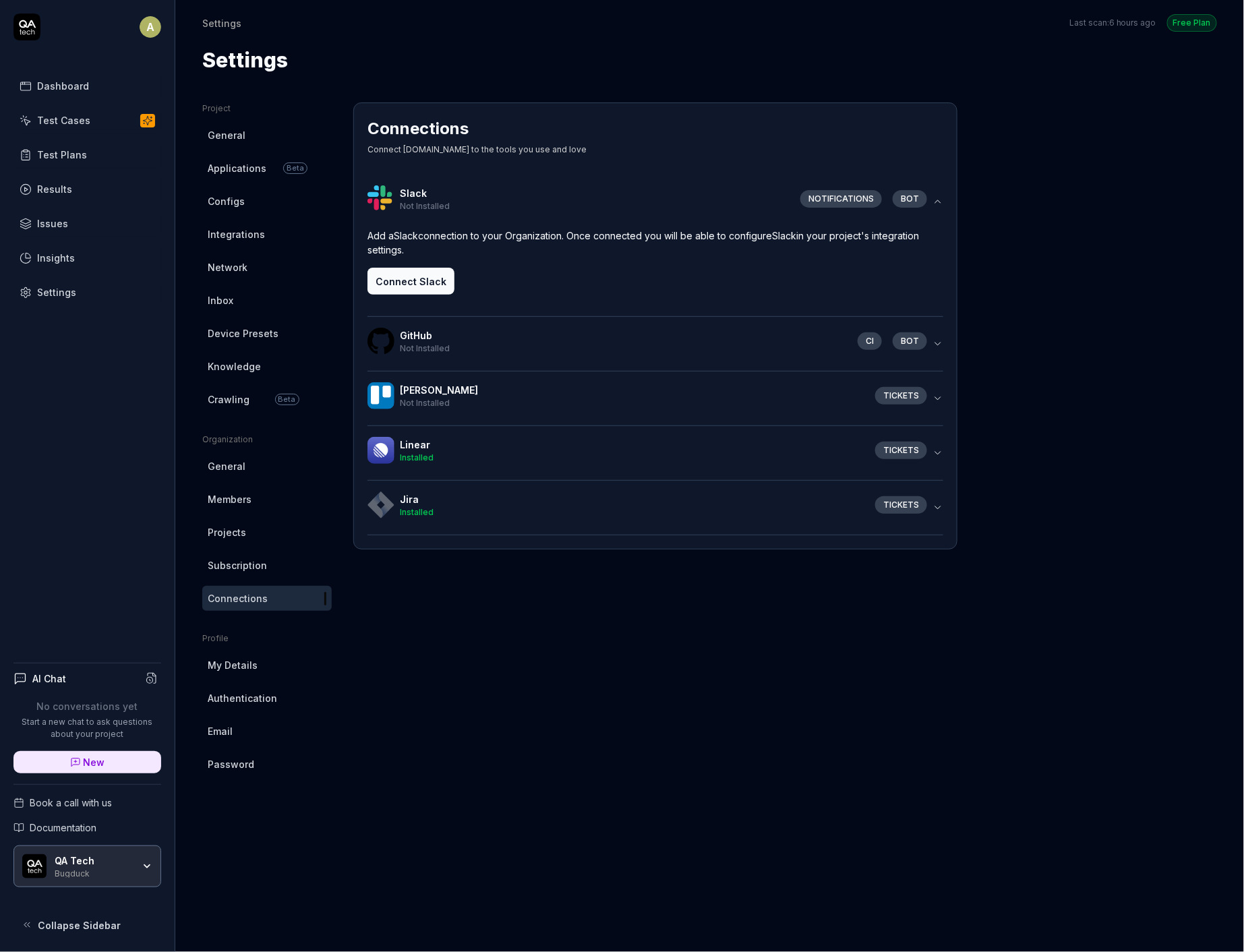
click at [386, 290] on button "Connect Slack" at bounding box center [411, 281] width 87 height 27
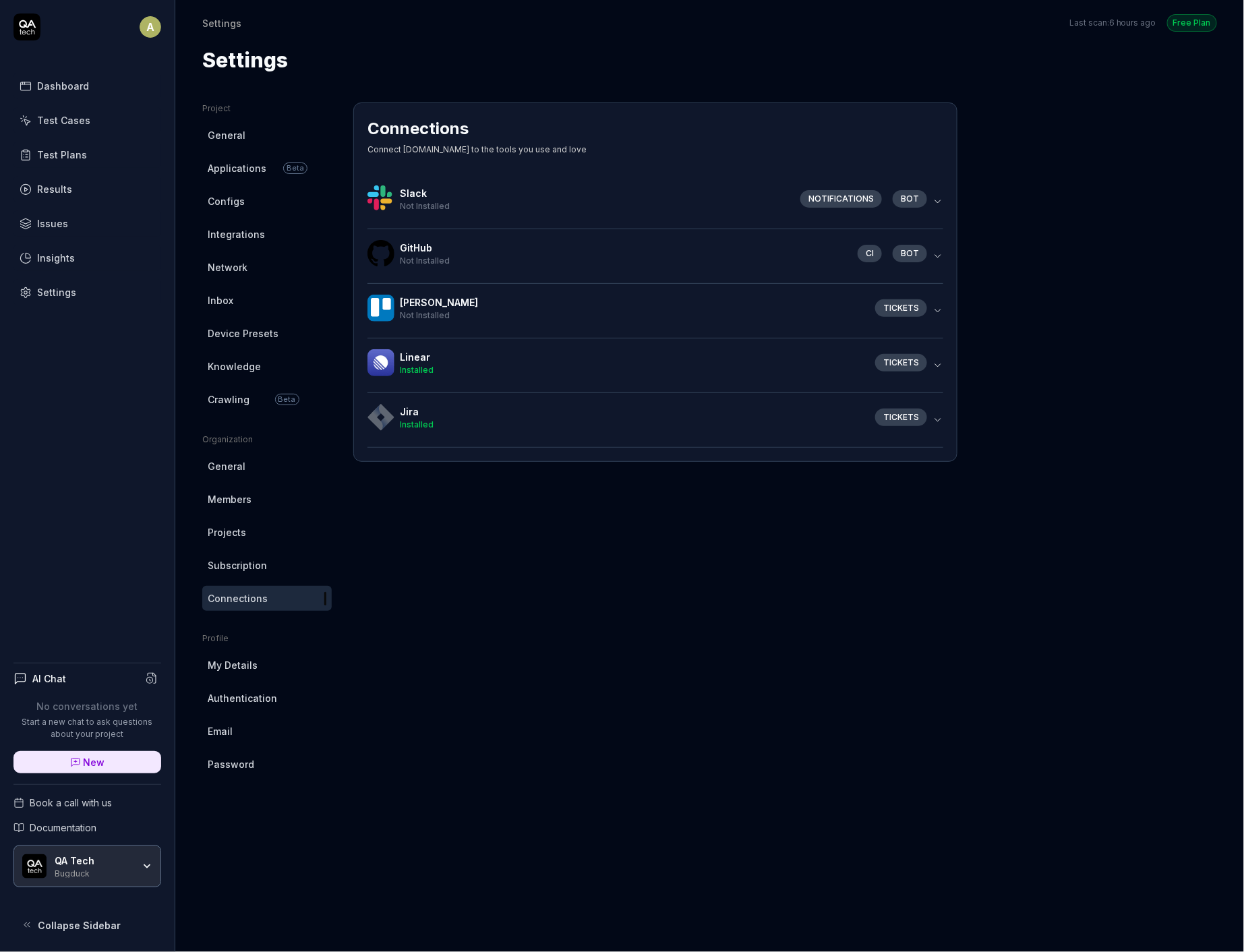
click at [665, 201] on div "Not Installed" at bounding box center [595, 206] width 390 height 12
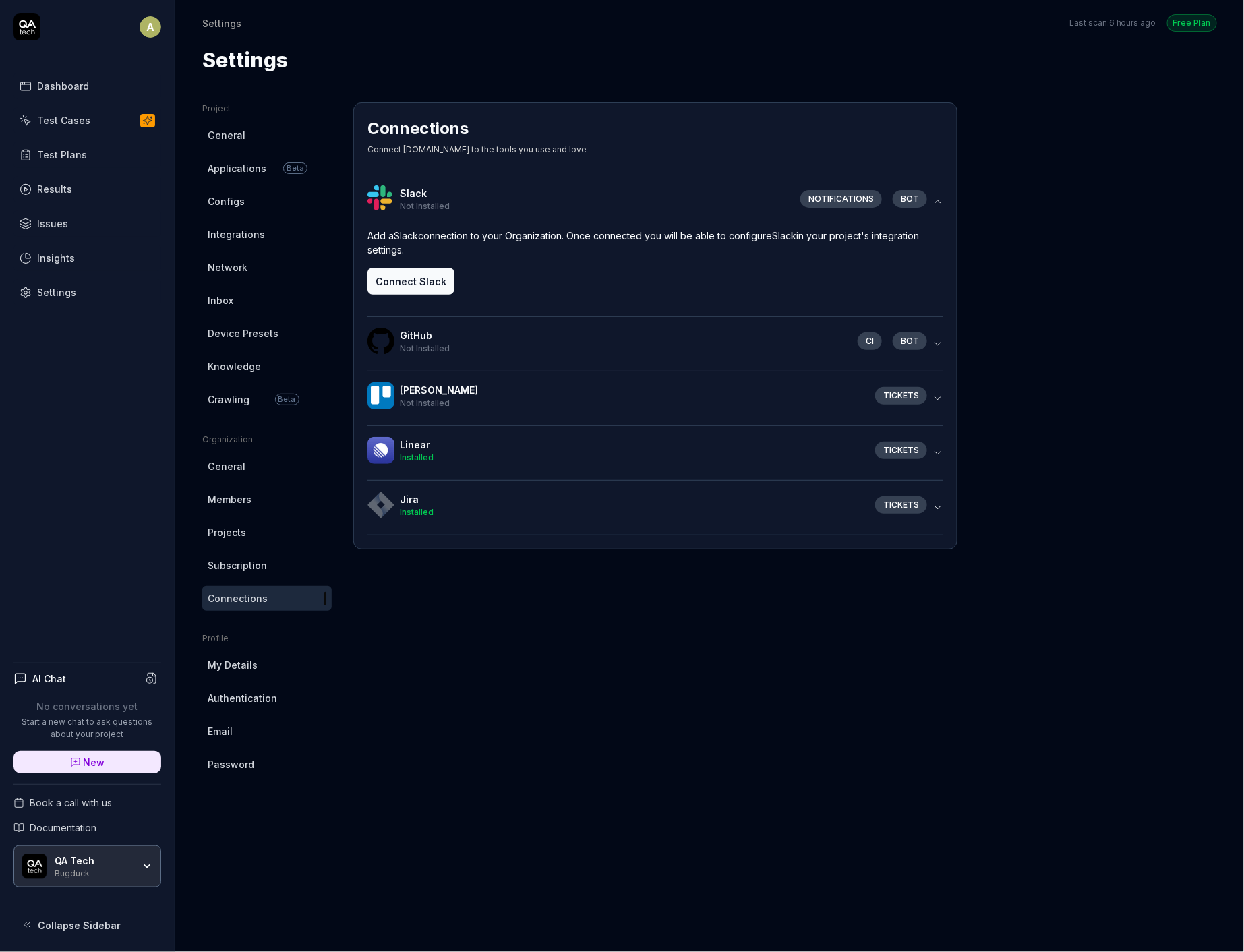
click at [421, 288] on button "Connect Slack" at bounding box center [411, 281] width 87 height 27
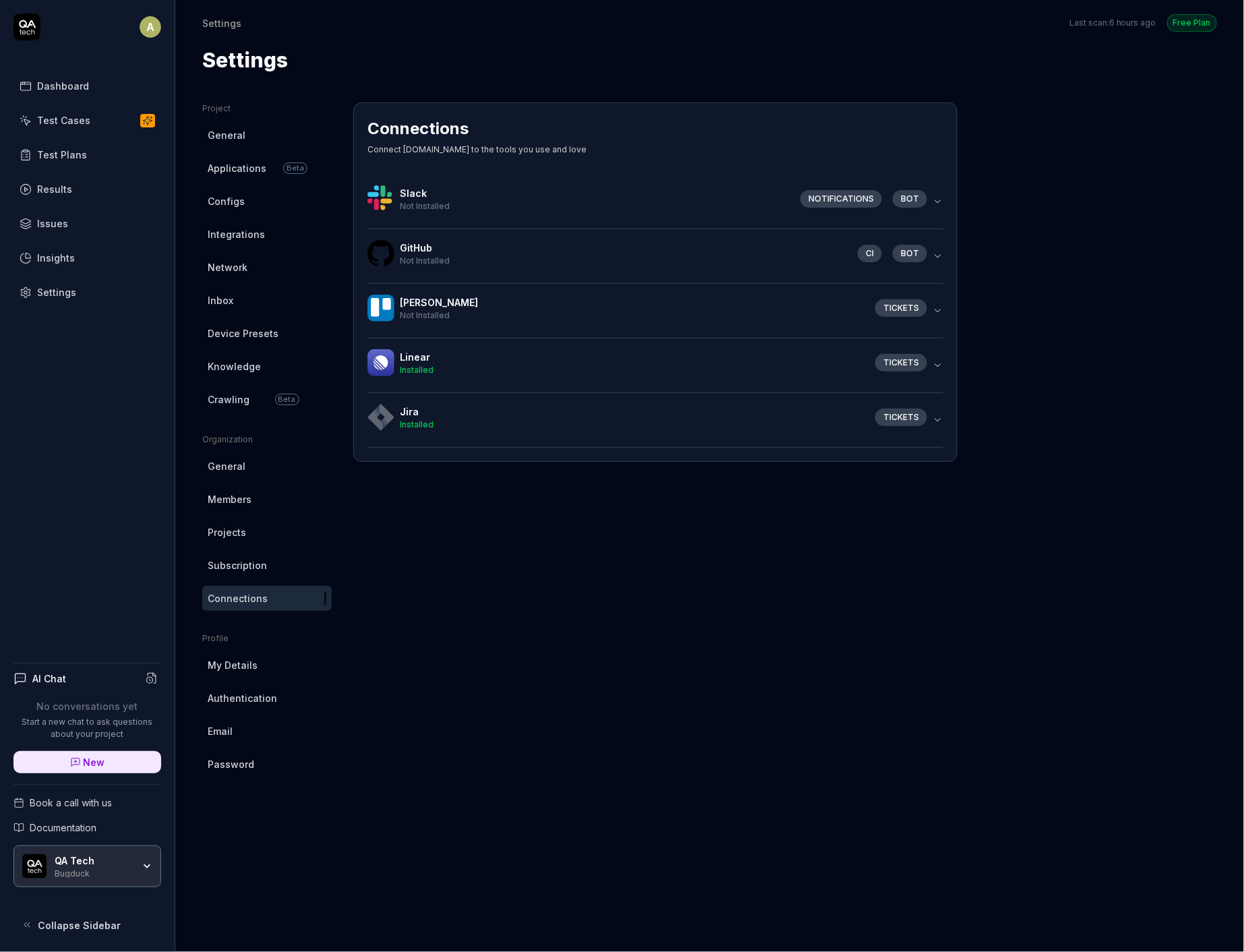
click at [496, 198] on h4 "Slack" at bounding box center [595, 193] width 390 height 14
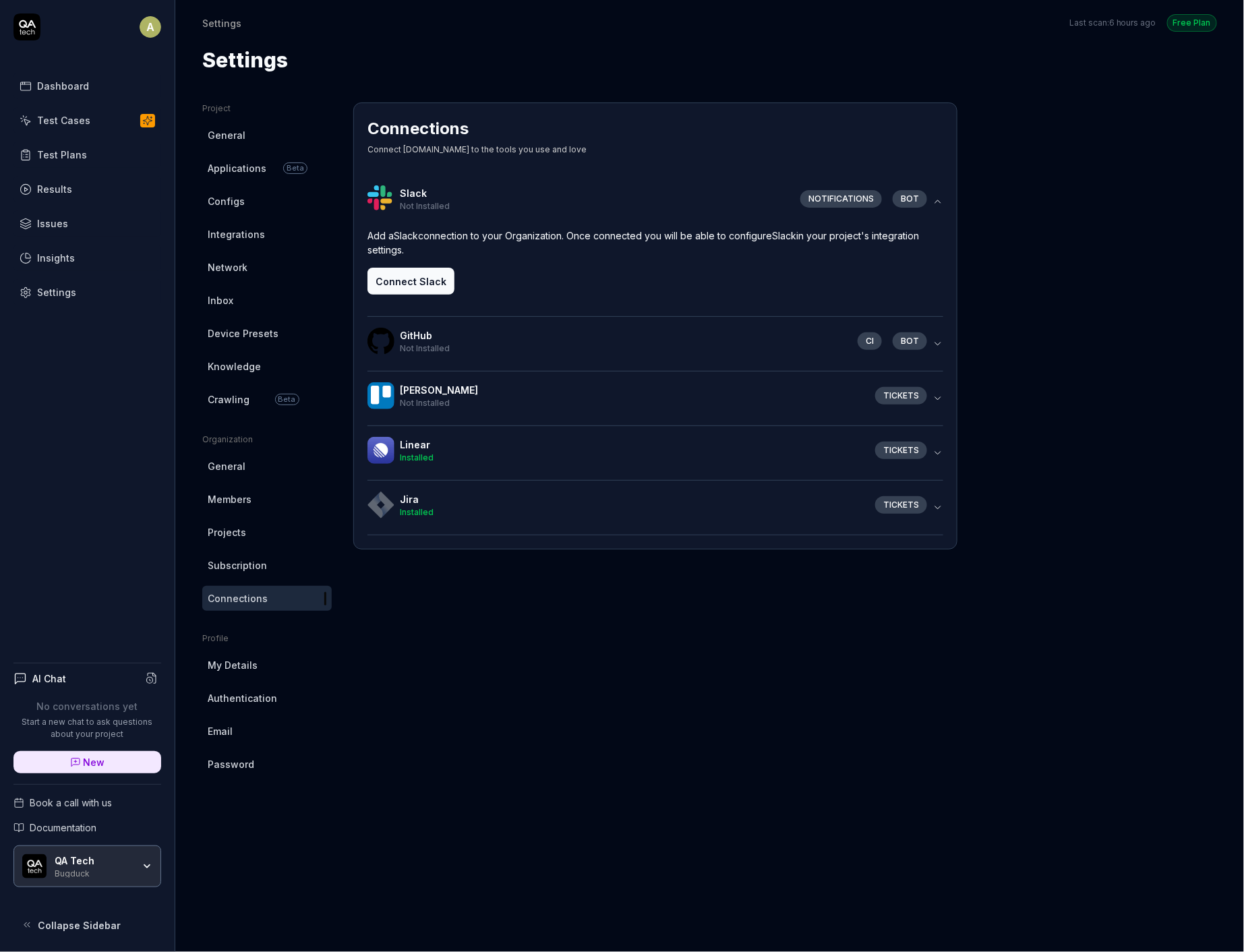
drag, startPoint x: 450, startPoint y: 206, endPoint x: 315, endPoint y: 158, distance: 143.3
click at [313, 158] on div "Project General Applications Beta Configs Integrations Network Inbox Device Pre…" at bounding box center [709, 514] width 1015 height 822
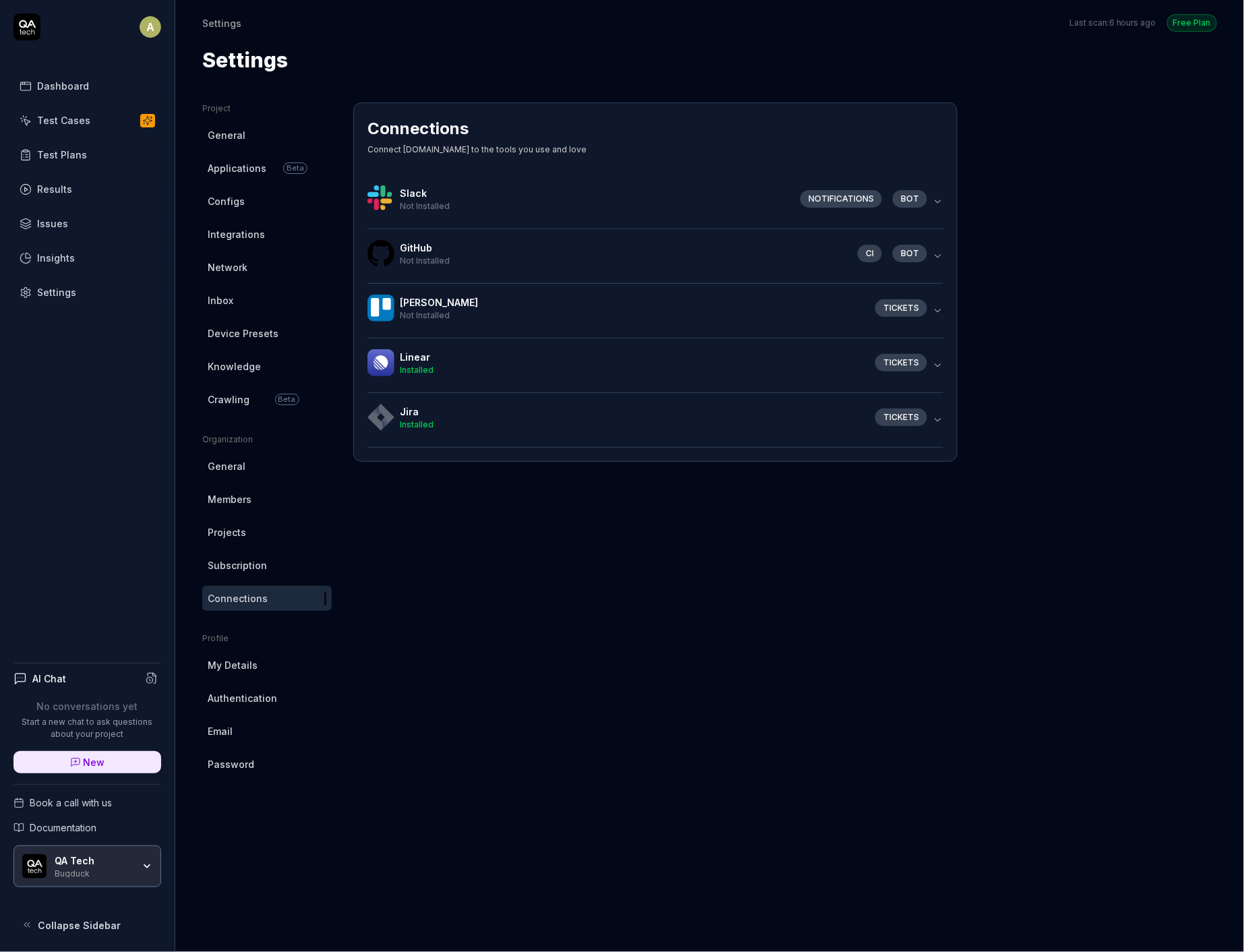
click at [513, 265] on div "GitHub Not Installed CI bot" at bounding box center [650, 255] width 565 height 32
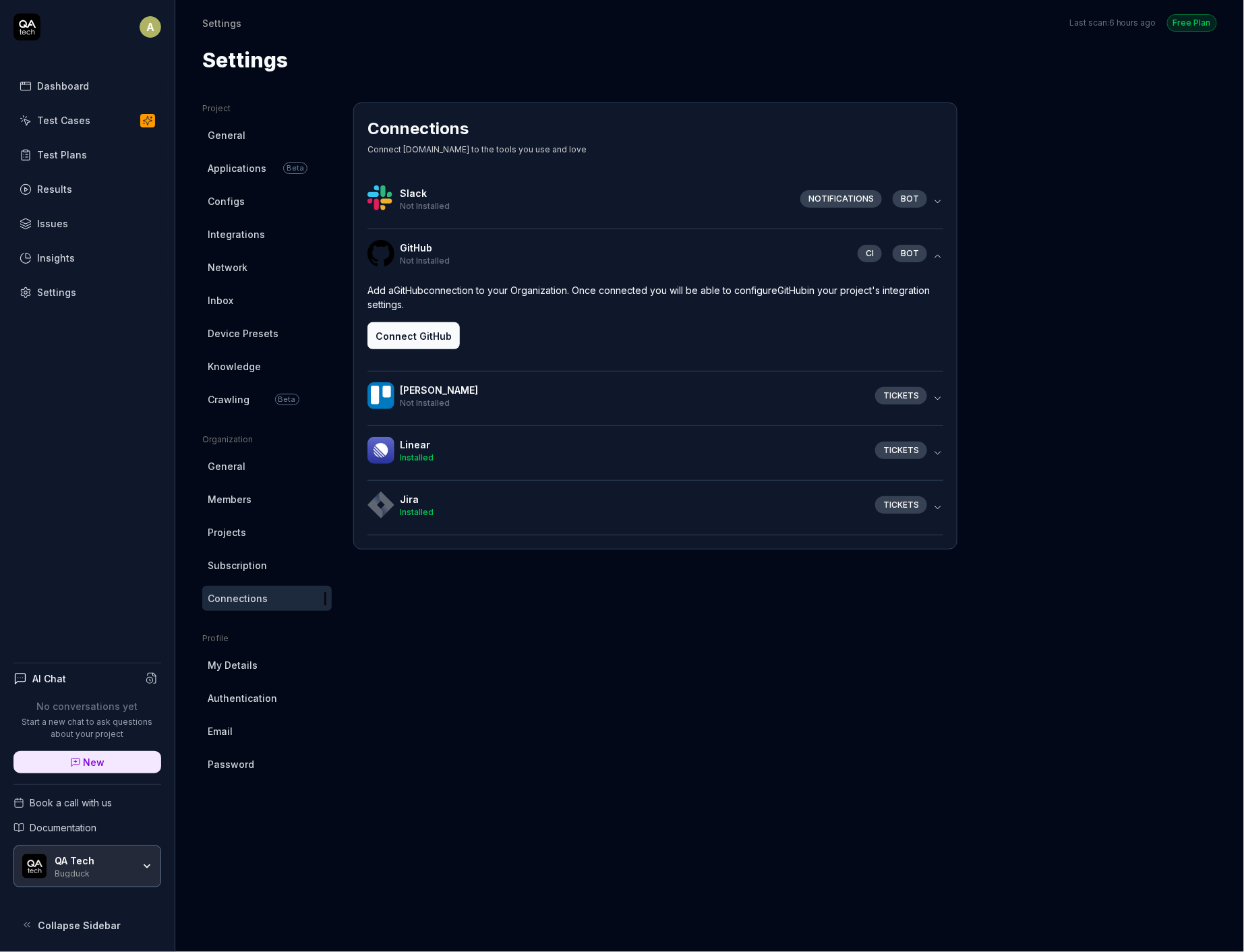
click at [510, 201] on div "Not Installed" at bounding box center [595, 206] width 390 height 12
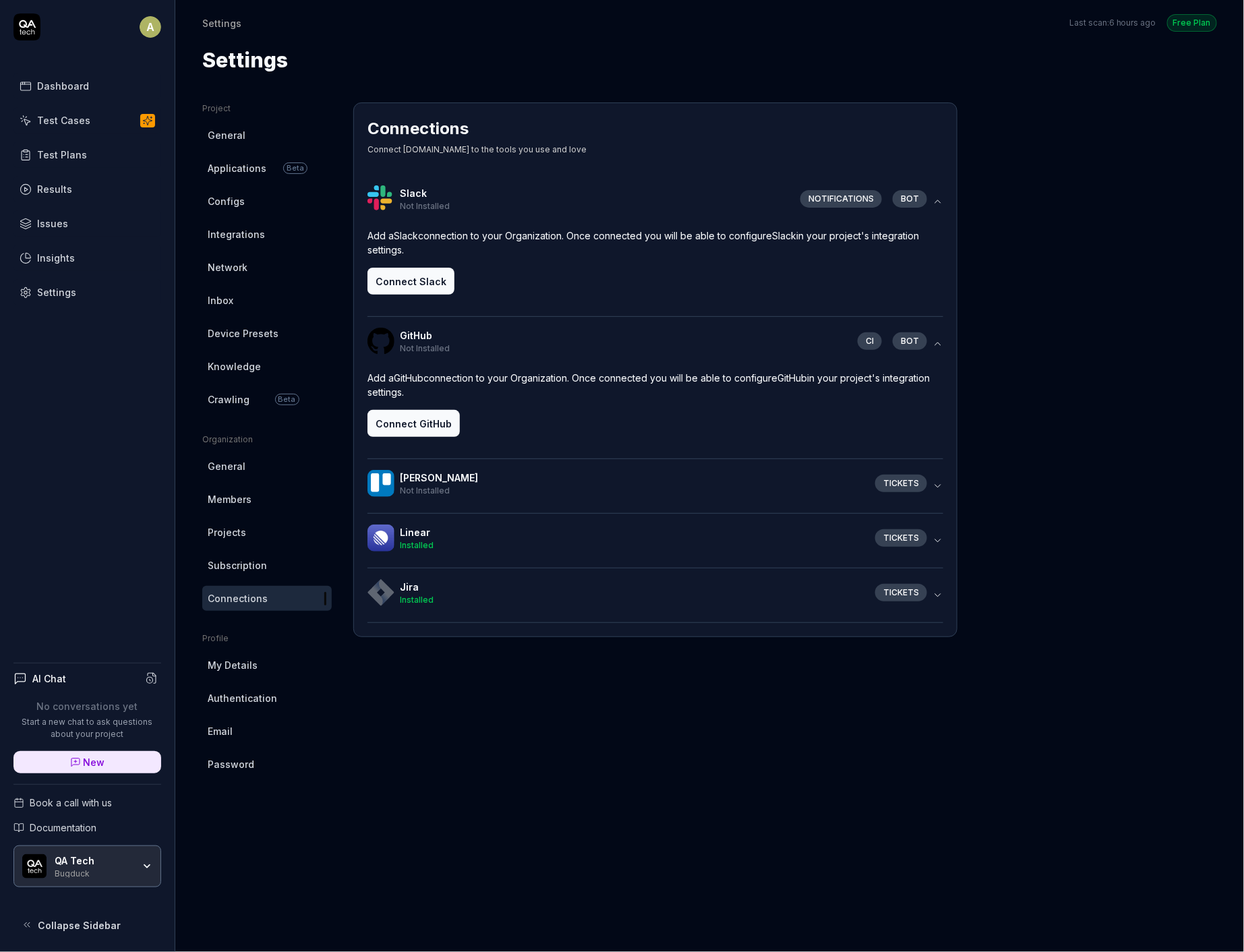
click at [415, 284] on button "Connect Slack" at bounding box center [411, 281] width 87 height 27
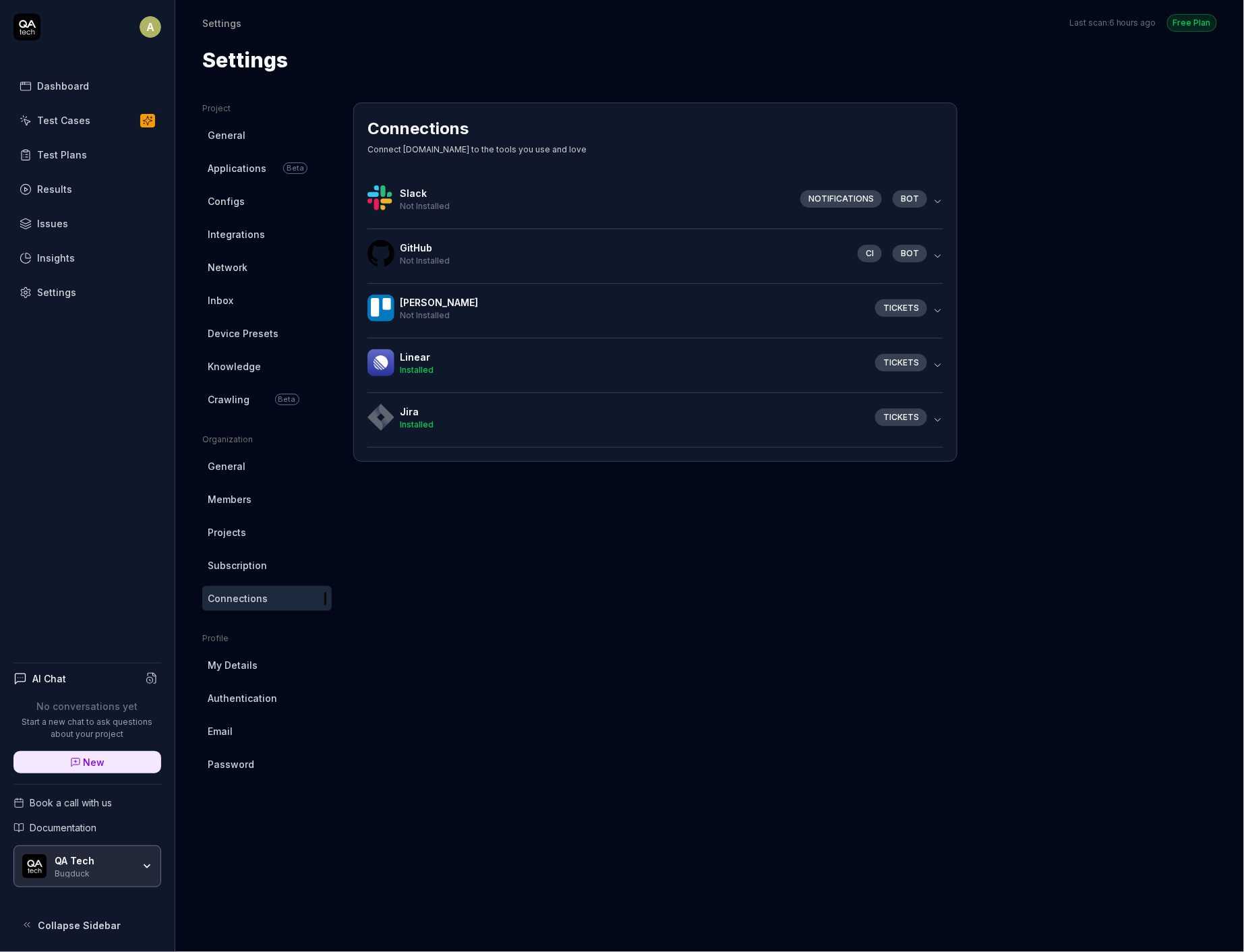
click at [602, 194] on h4 "Slack" at bounding box center [595, 193] width 390 height 14
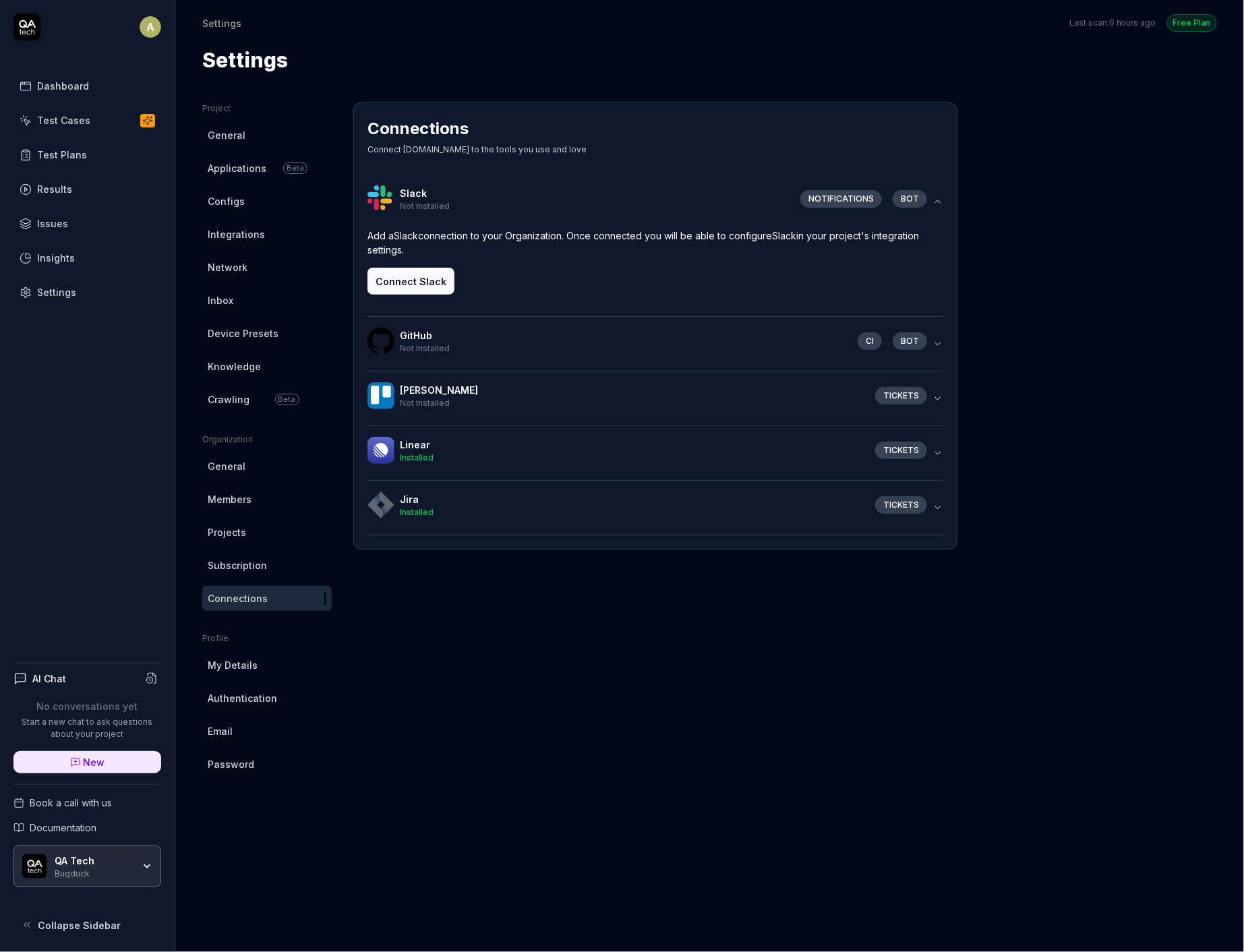
click at [417, 268] on button "Connect Slack" at bounding box center [411, 281] width 87 height 27
